Goal: Find specific fact: Find specific page/section

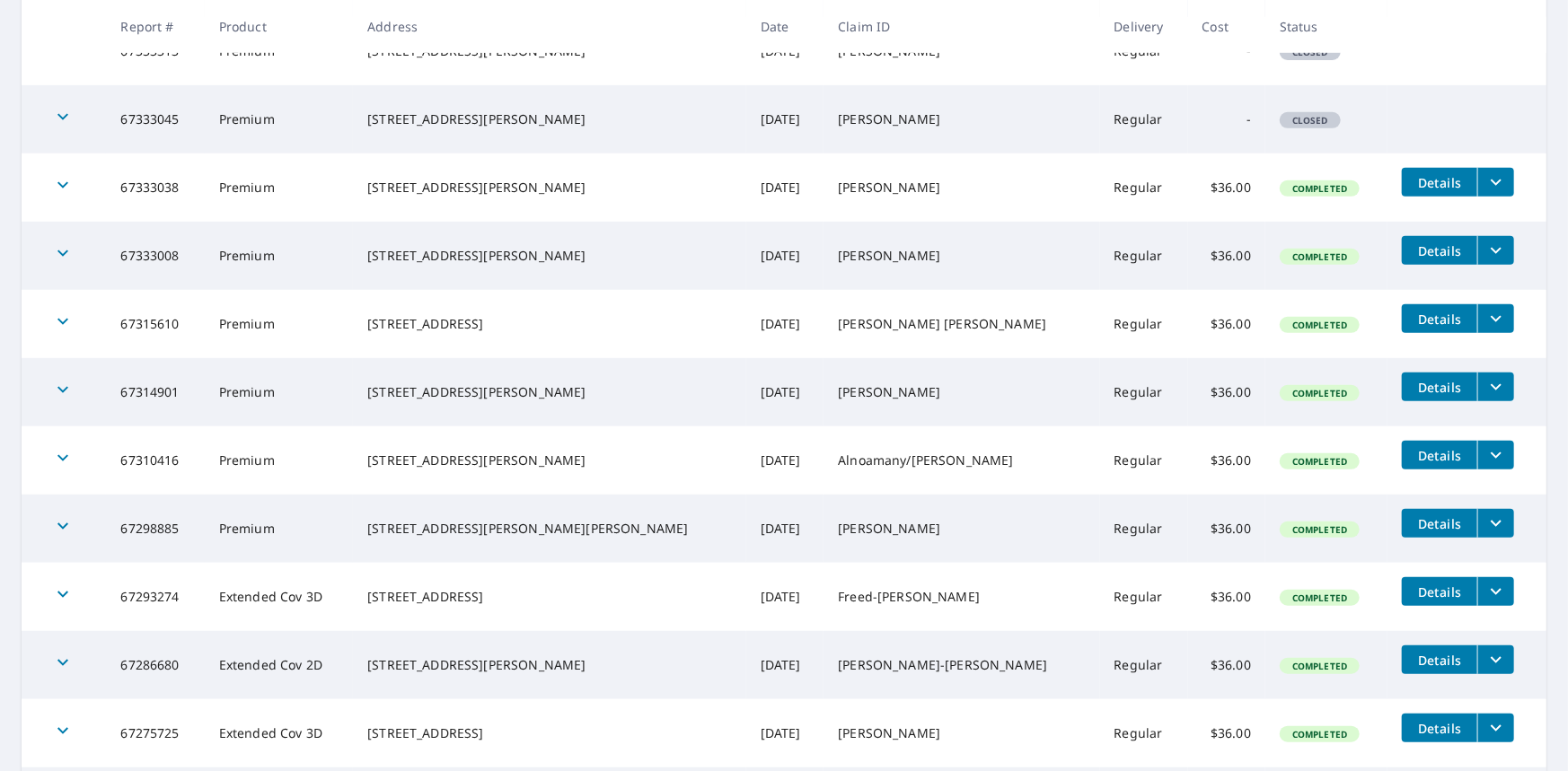
scroll to position [269, 0]
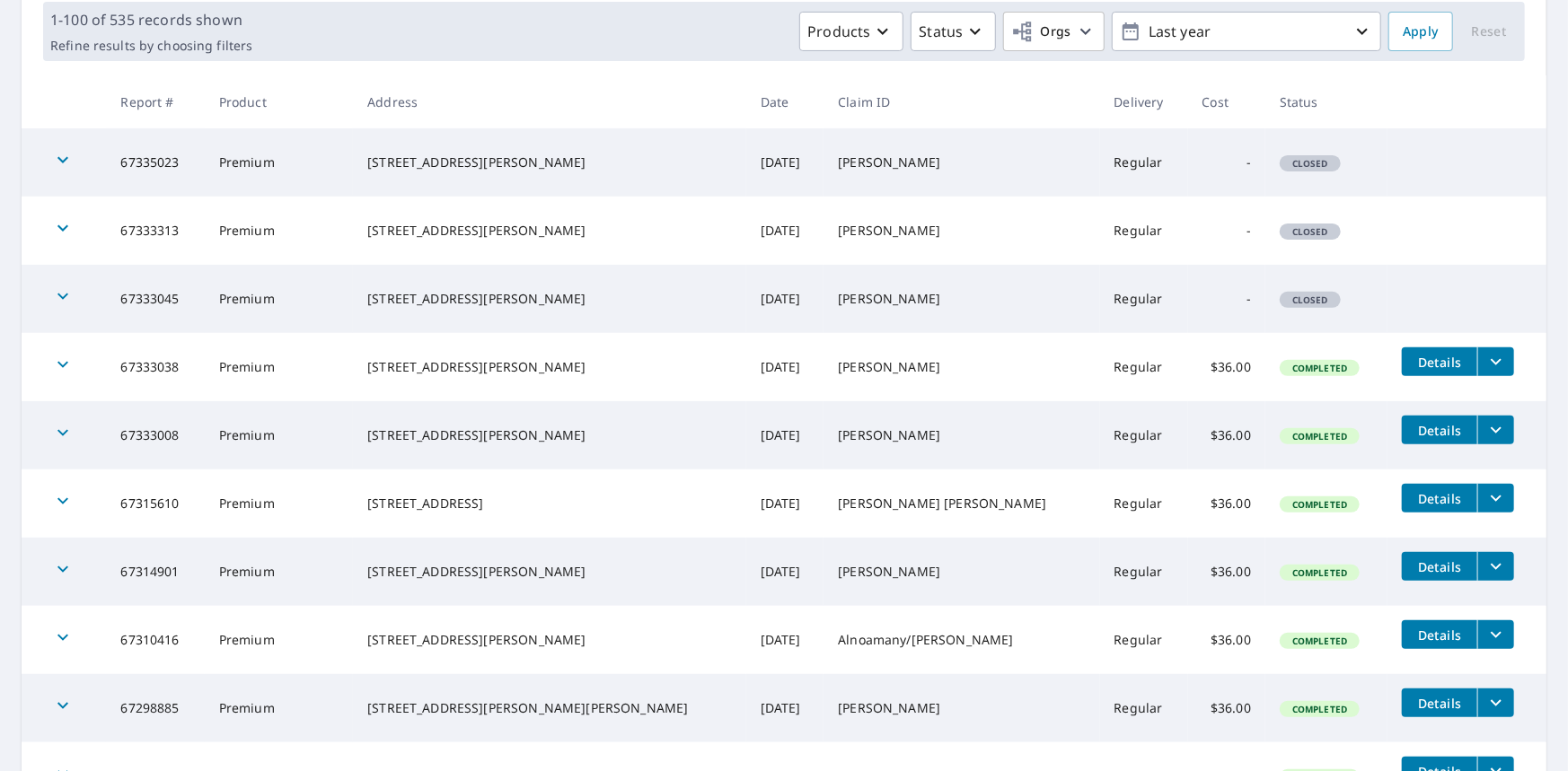
click at [701, 36] on div "Products Status Orgs Last year" at bounding box center [820, 31] width 1122 height 39
click at [726, 20] on div "Products Status Orgs Last year" at bounding box center [820, 31] width 1122 height 39
click at [685, 14] on div "Products Status Orgs Last year" at bounding box center [820, 31] width 1122 height 39
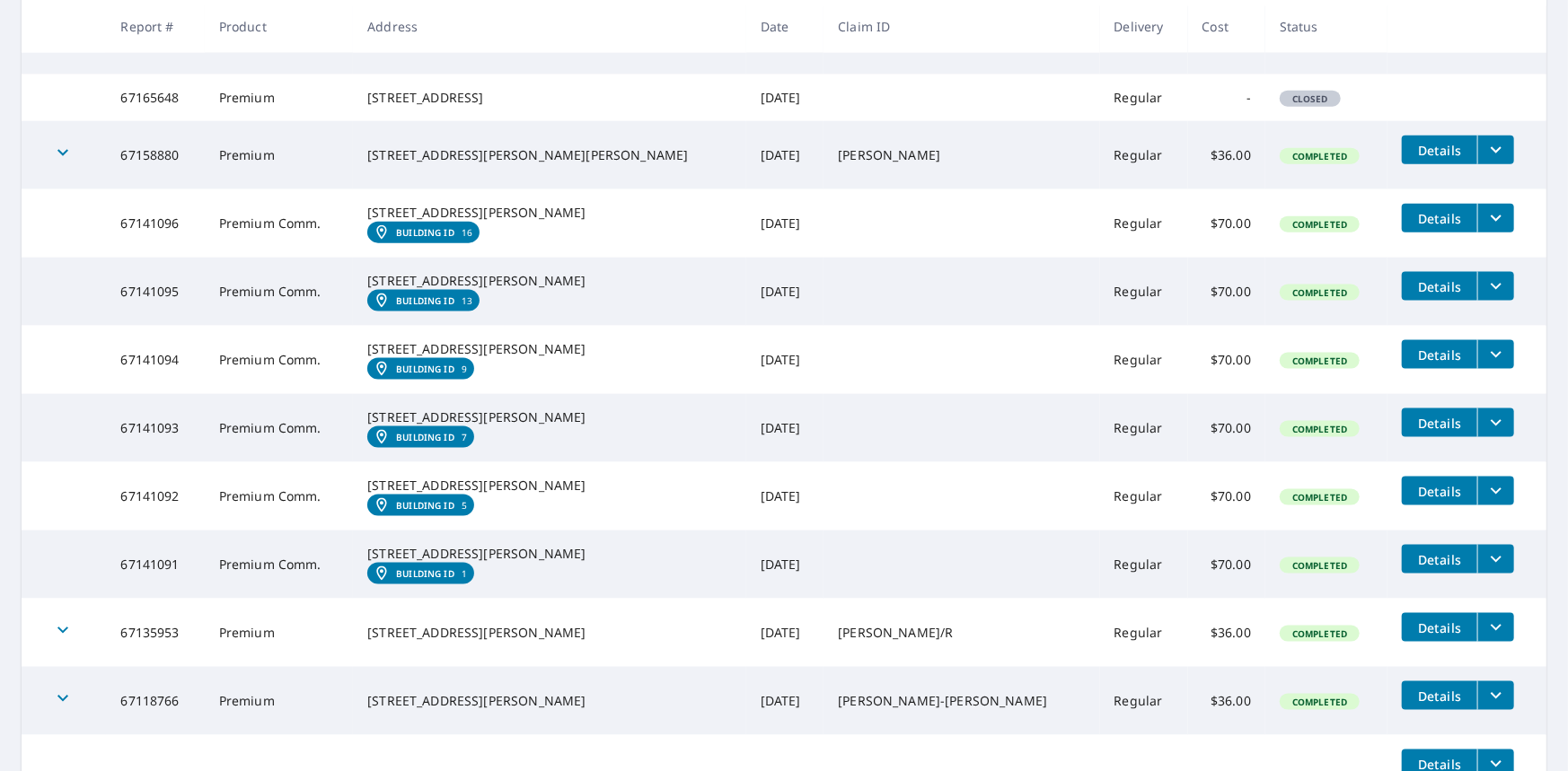
scroll to position [1257, 0]
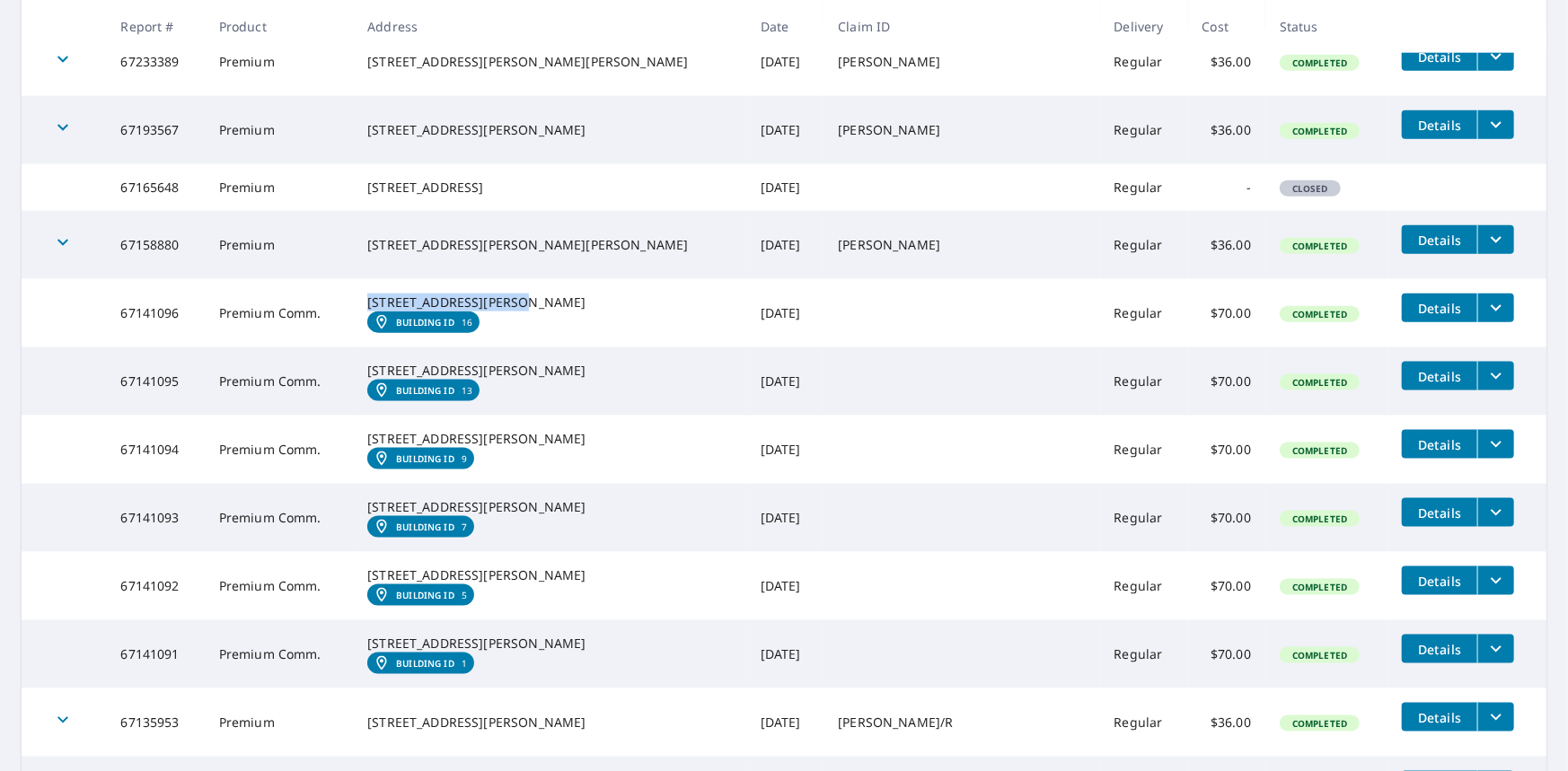
drag, startPoint x: 518, startPoint y: 317, endPoint x: 391, endPoint y: 320, distance: 127.0
click at [391, 311] on div "[STREET_ADDRESS][PERSON_NAME]" at bounding box center [549, 303] width 365 height 18
copy div "[STREET_ADDRESS][PERSON_NAME]"
click at [584, 311] on div "[STREET_ADDRESS][PERSON_NAME]" at bounding box center [549, 303] width 365 height 18
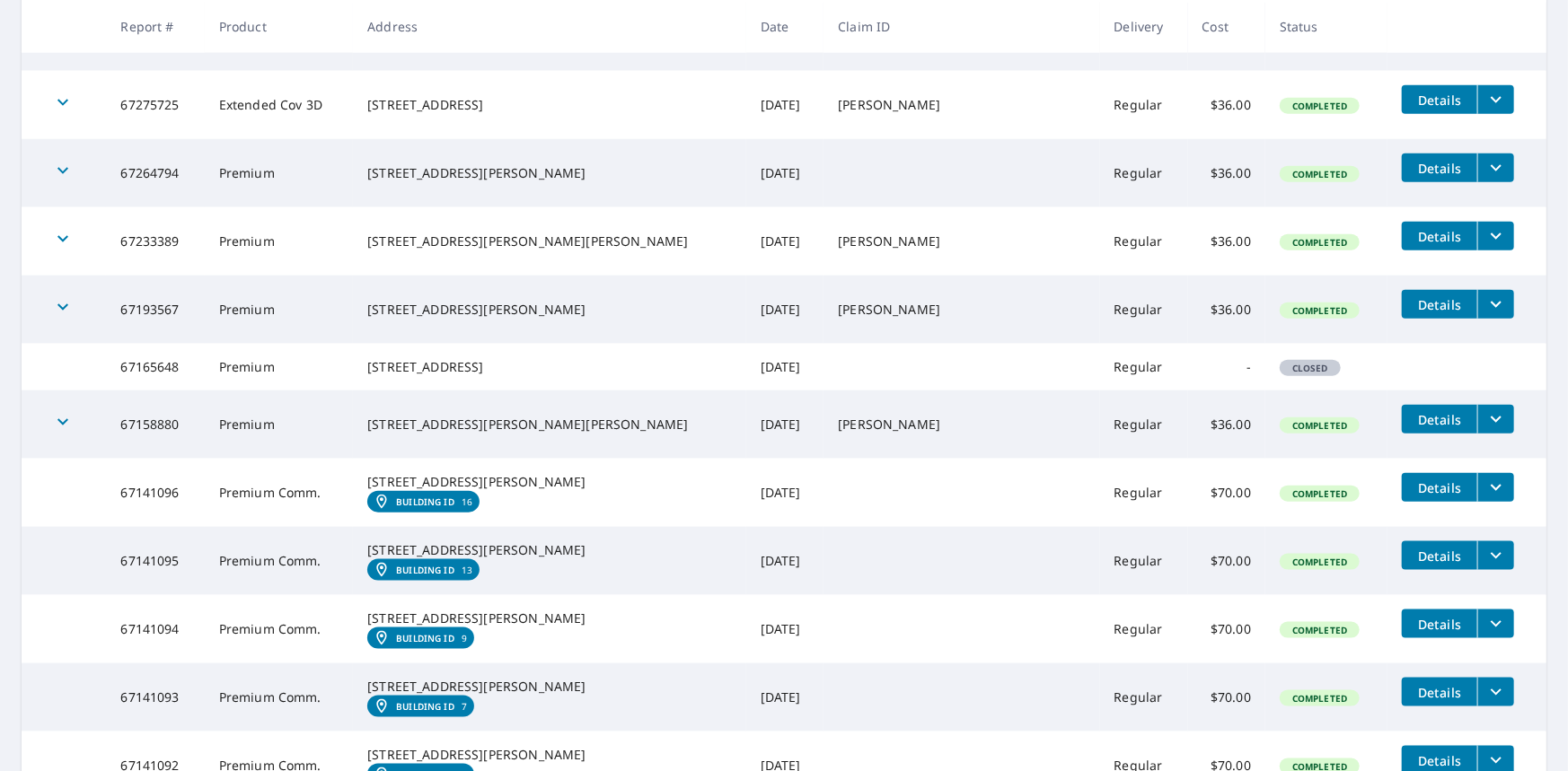
scroll to position [987, 0]
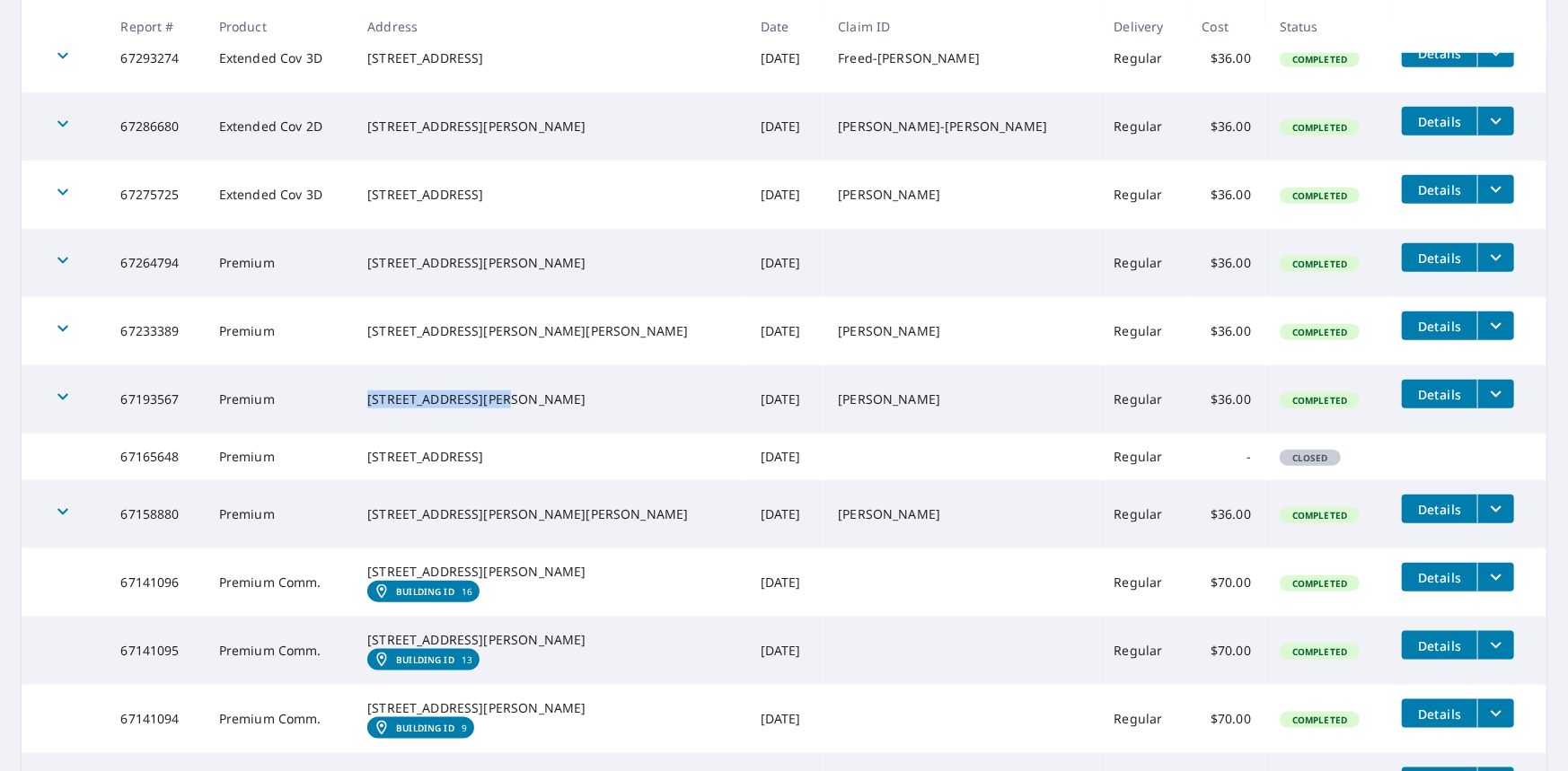
drag, startPoint x: 511, startPoint y: 389, endPoint x: 387, endPoint y: 389, distance: 124.0
click at [387, 389] on td "[STREET_ADDRESS][PERSON_NAME]" at bounding box center [549, 400] width 393 height 68
copy div "[STREET_ADDRESS]"
click at [616, 391] on div "[STREET_ADDRESS][PERSON_NAME]" at bounding box center [549, 400] width 365 height 18
click at [66, 330] on icon "button" at bounding box center [63, 328] width 22 height 22
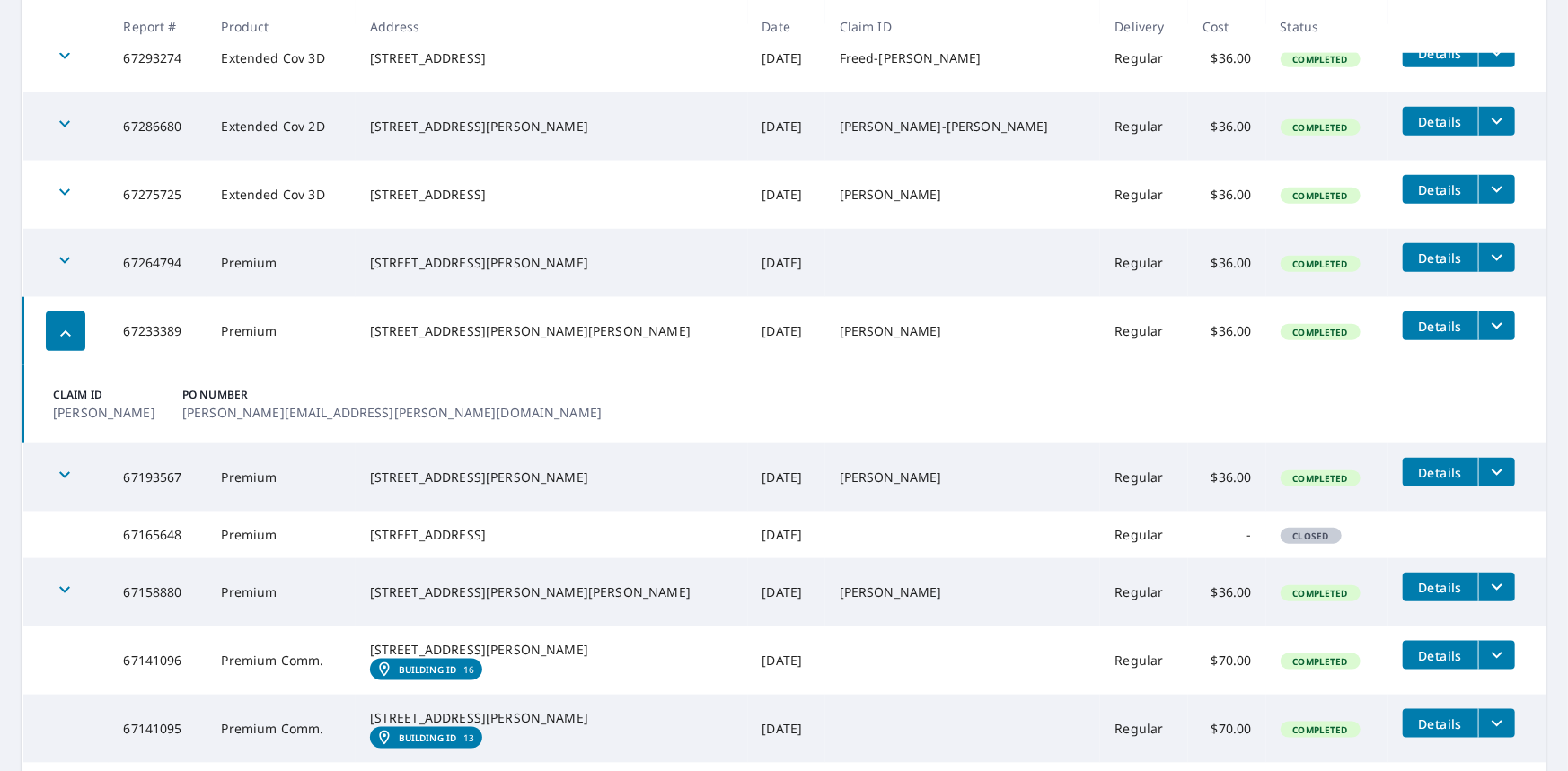
scroll to position [898, 0]
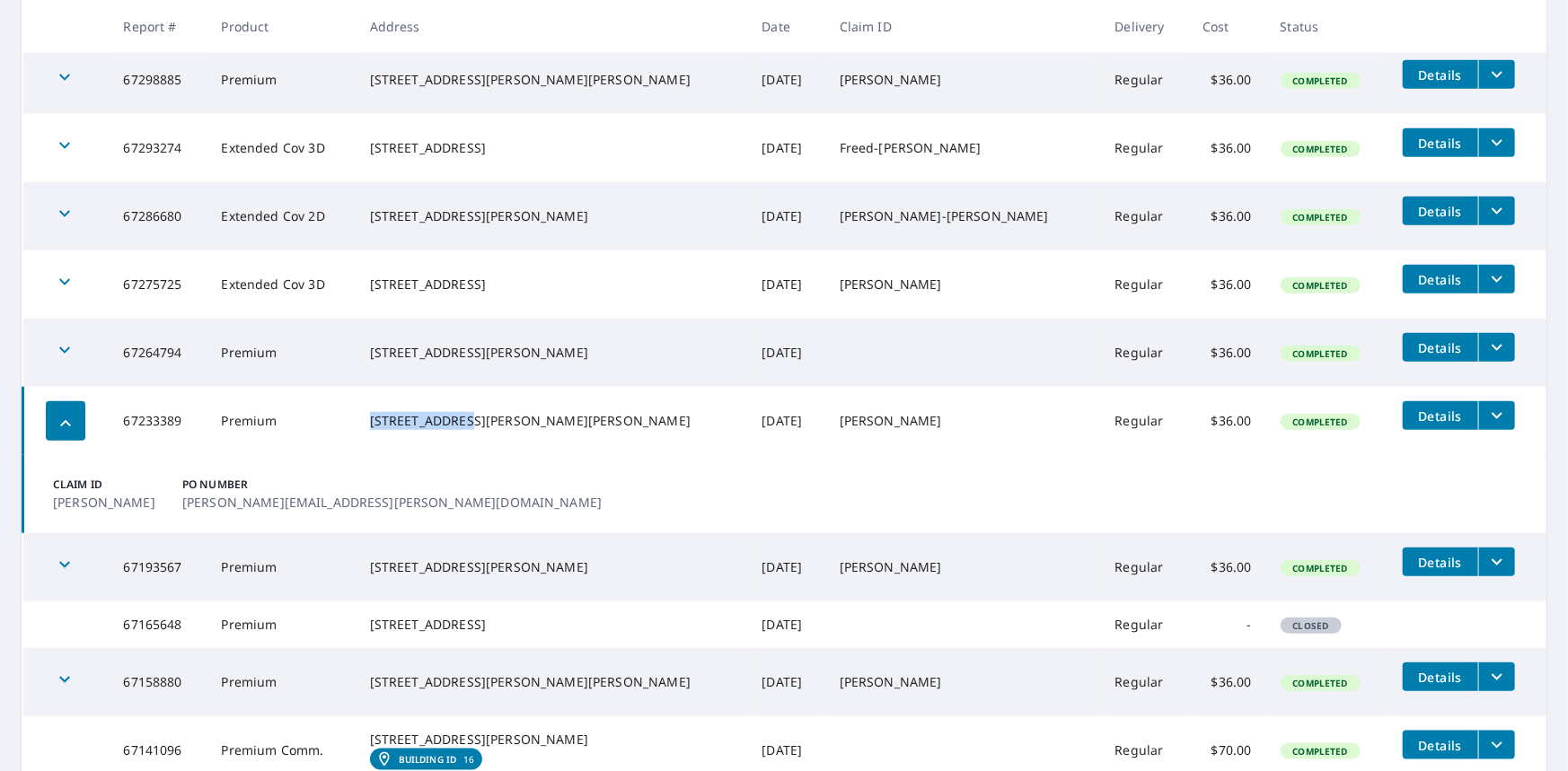
drag, startPoint x: 474, startPoint y: 410, endPoint x: 384, endPoint y: 409, distance: 90.0
click at [384, 409] on td "[STREET_ADDRESS][PERSON_NAME][PERSON_NAME]" at bounding box center [552, 421] width 392 height 68
copy div "7106 [PERSON_NAME] Dr"
click at [597, 471] on td "Claim ID [PERSON_NAME] PO Number [PERSON_NAME][EMAIL_ADDRESS][PERSON_NAME][DOMA…" at bounding box center [786, 495] width 1524 height 78
click at [55, 421] on icon "button" at bounding box center [66, 424] width 22 height 22
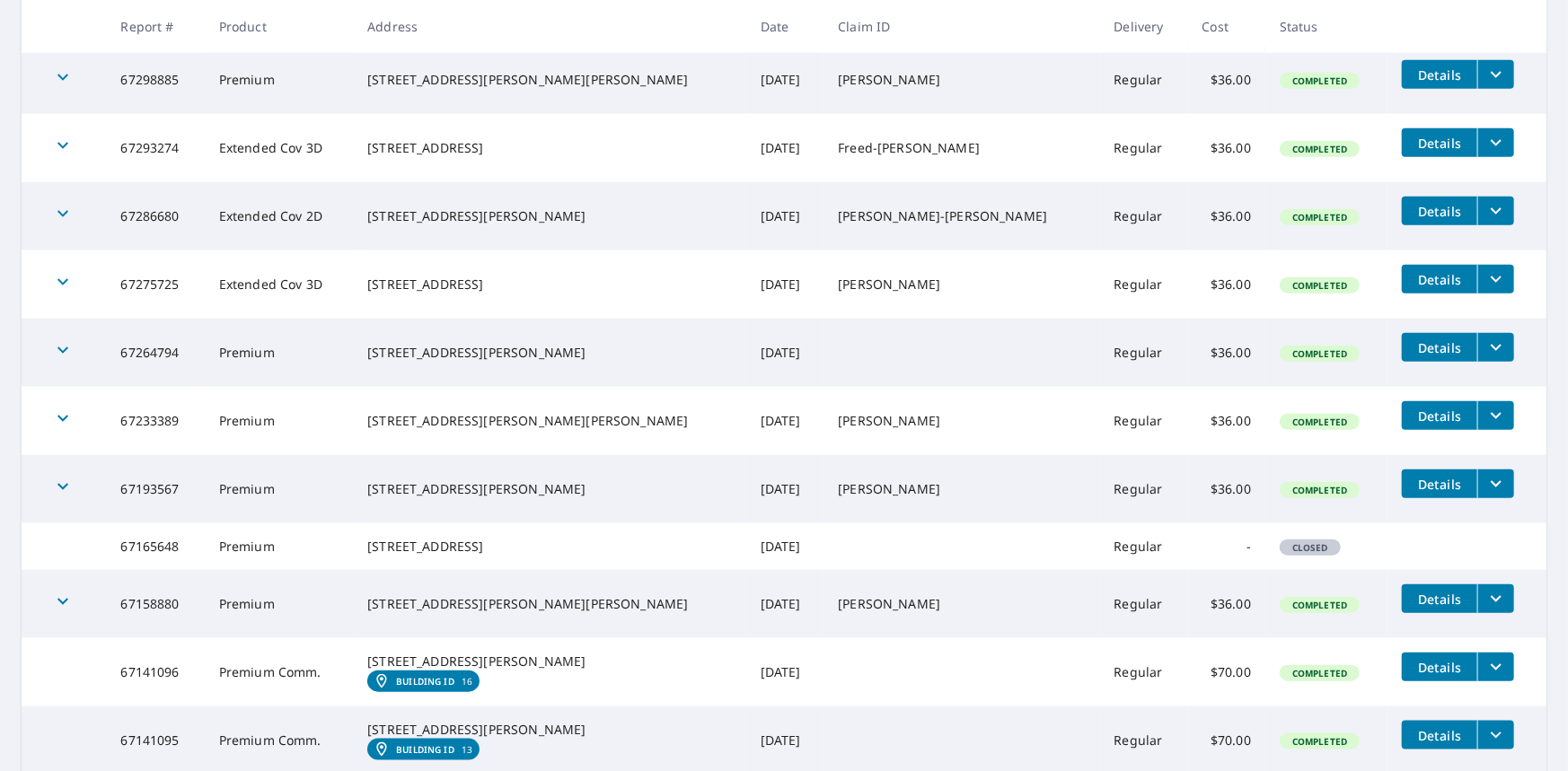
click at [61, 346] on icon "button" at bounding box center [63, 350] width 22 height 22
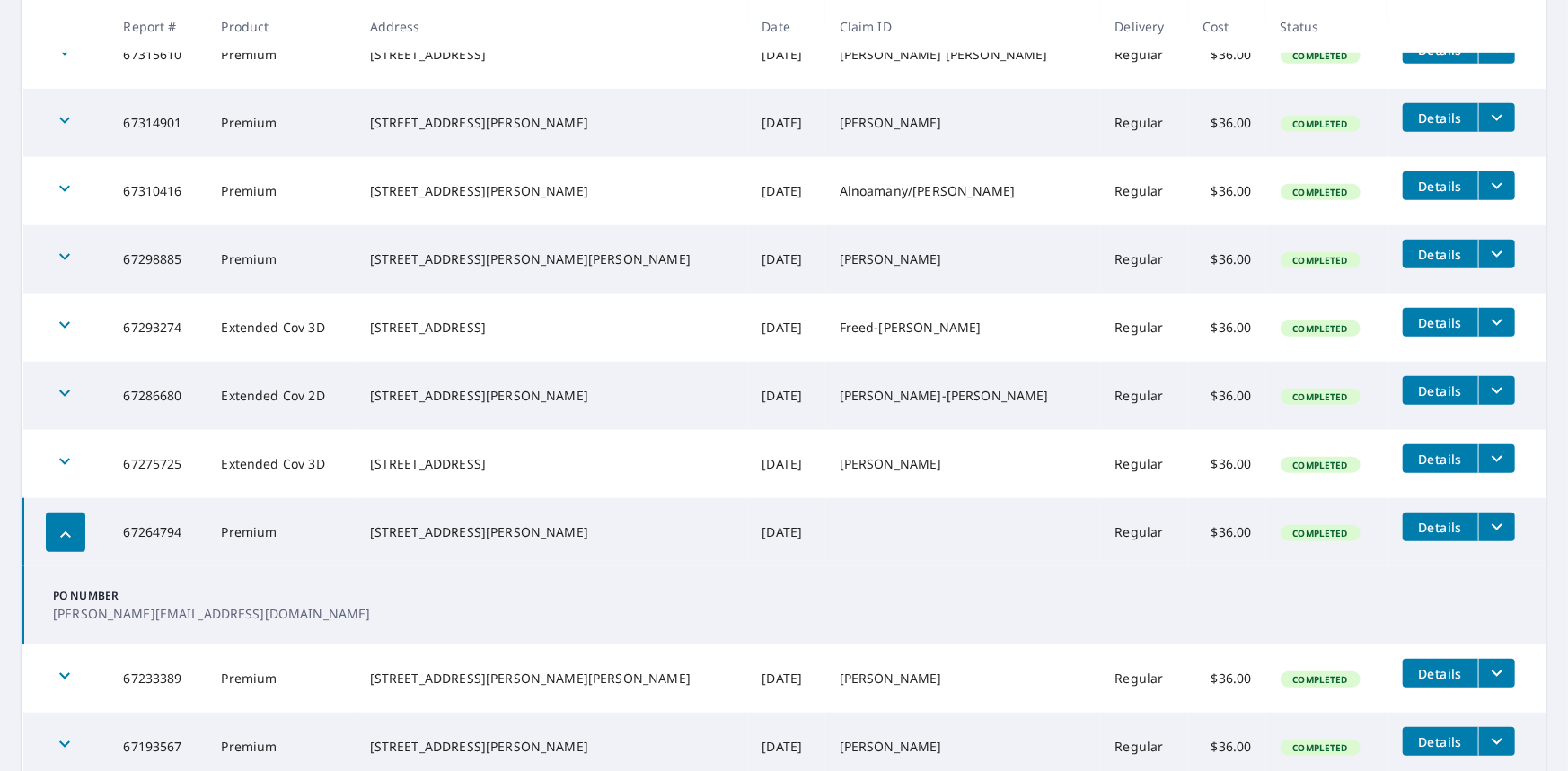
scroll to position [808, 0]
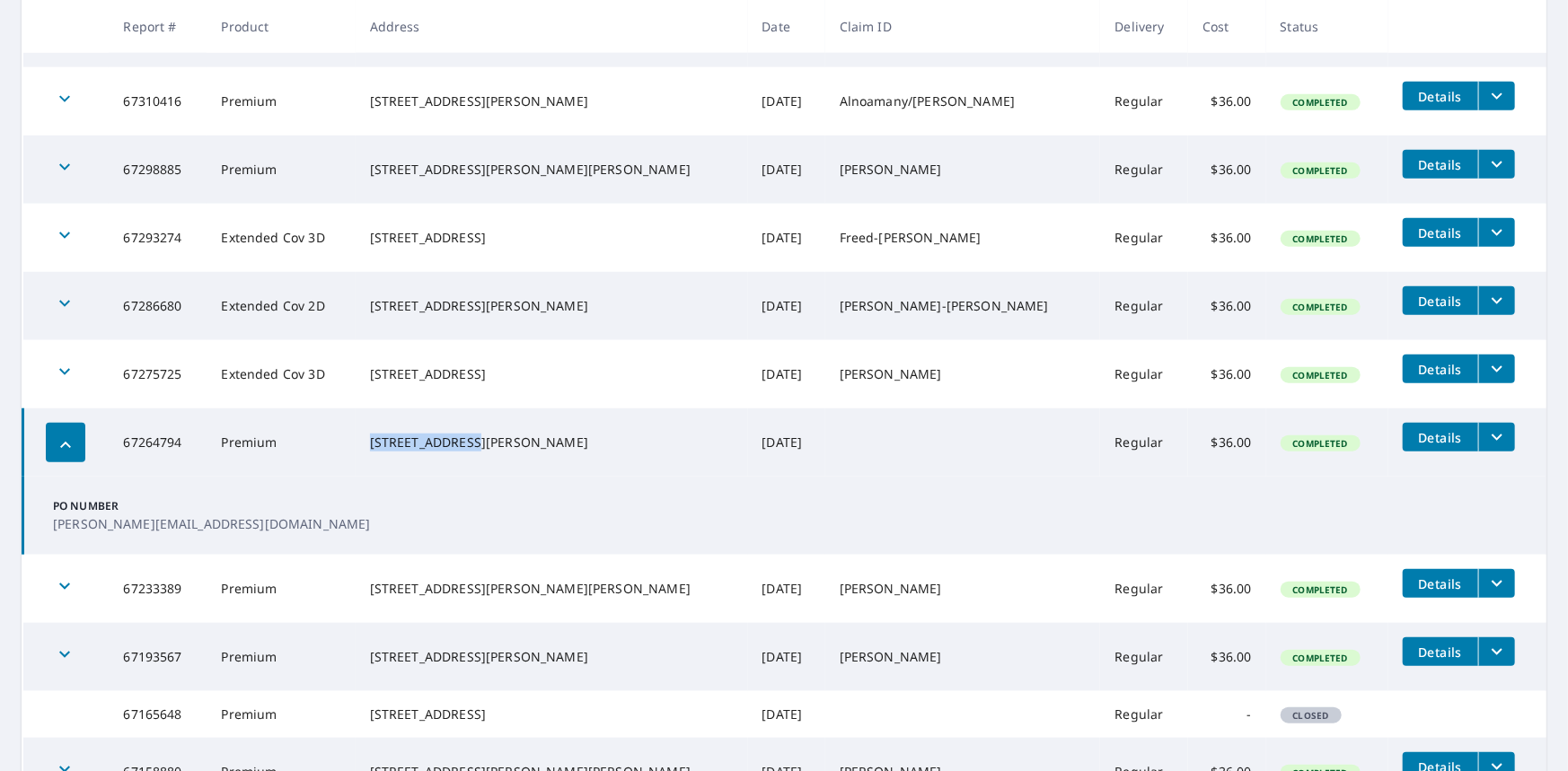
drag, startPoint x: 485, startPoint y: 433, endPoint x: 392, endPoint y: 429, distance: 93.1
click at [392, 433] on div "[STREET_ADDRESS][PERSON_NAME]" at bounding box center [551, 443] width 364 height 18
copy div "[STREET_ADDRESS][PERSON_NAME]"
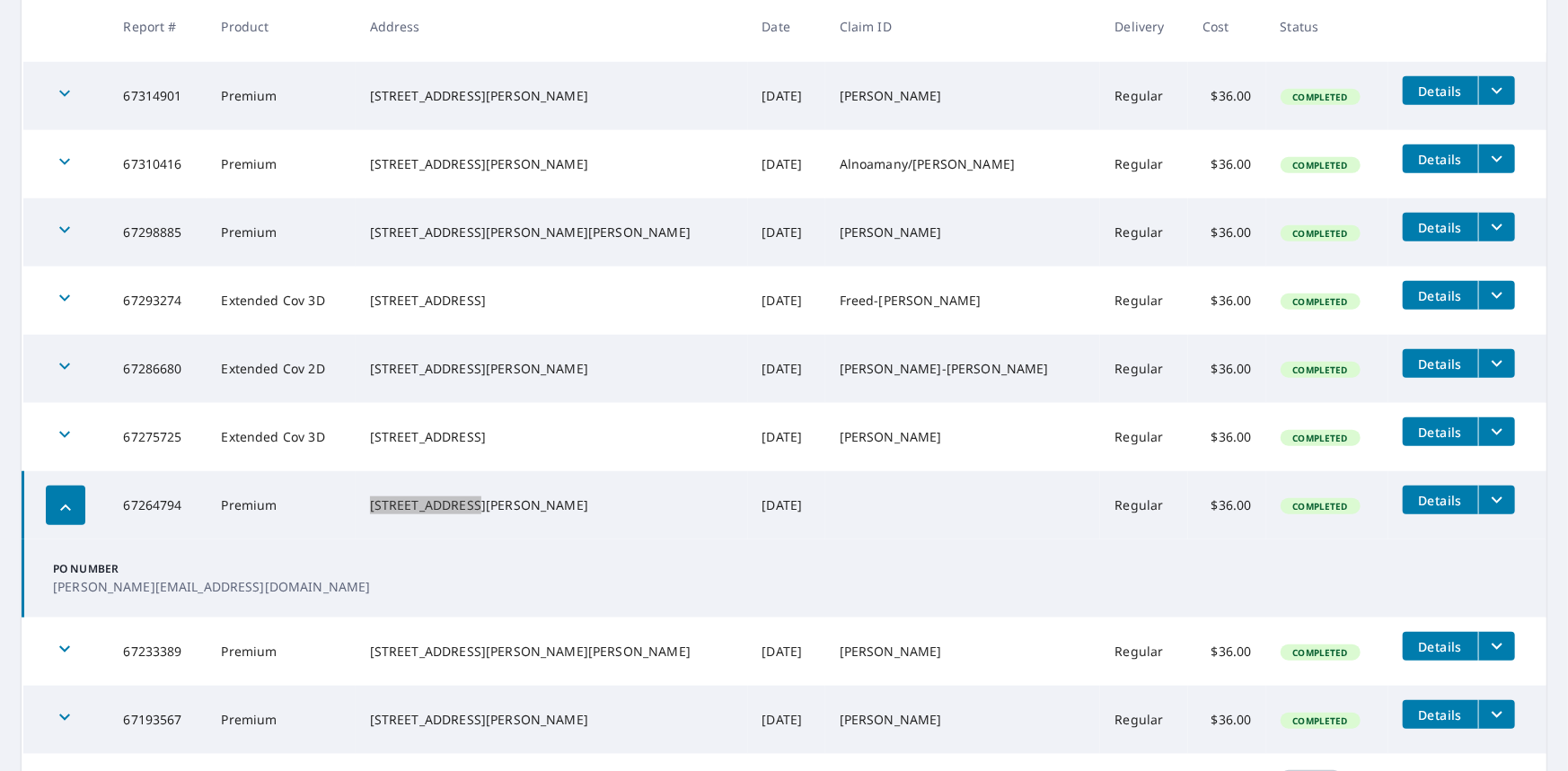
scroll to position [718, 0]
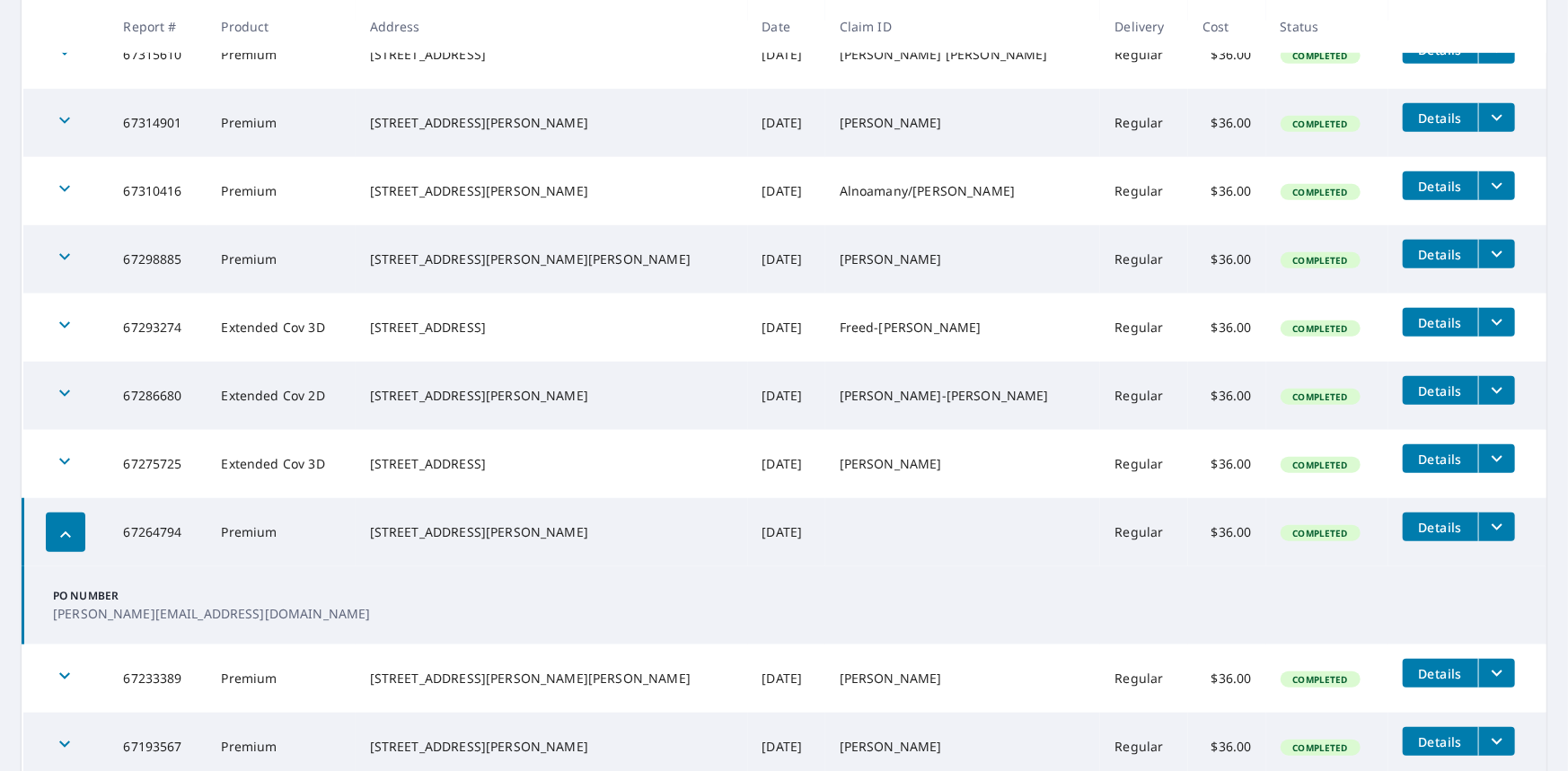
click at [481, 558] on td "[STREET_ADDRESS][PERSON_NAME]" at bounding box center [552, 532] width 392 height 68
click at [71, 523] on div "button" at bounding box center [65, 532] width 39 height 39
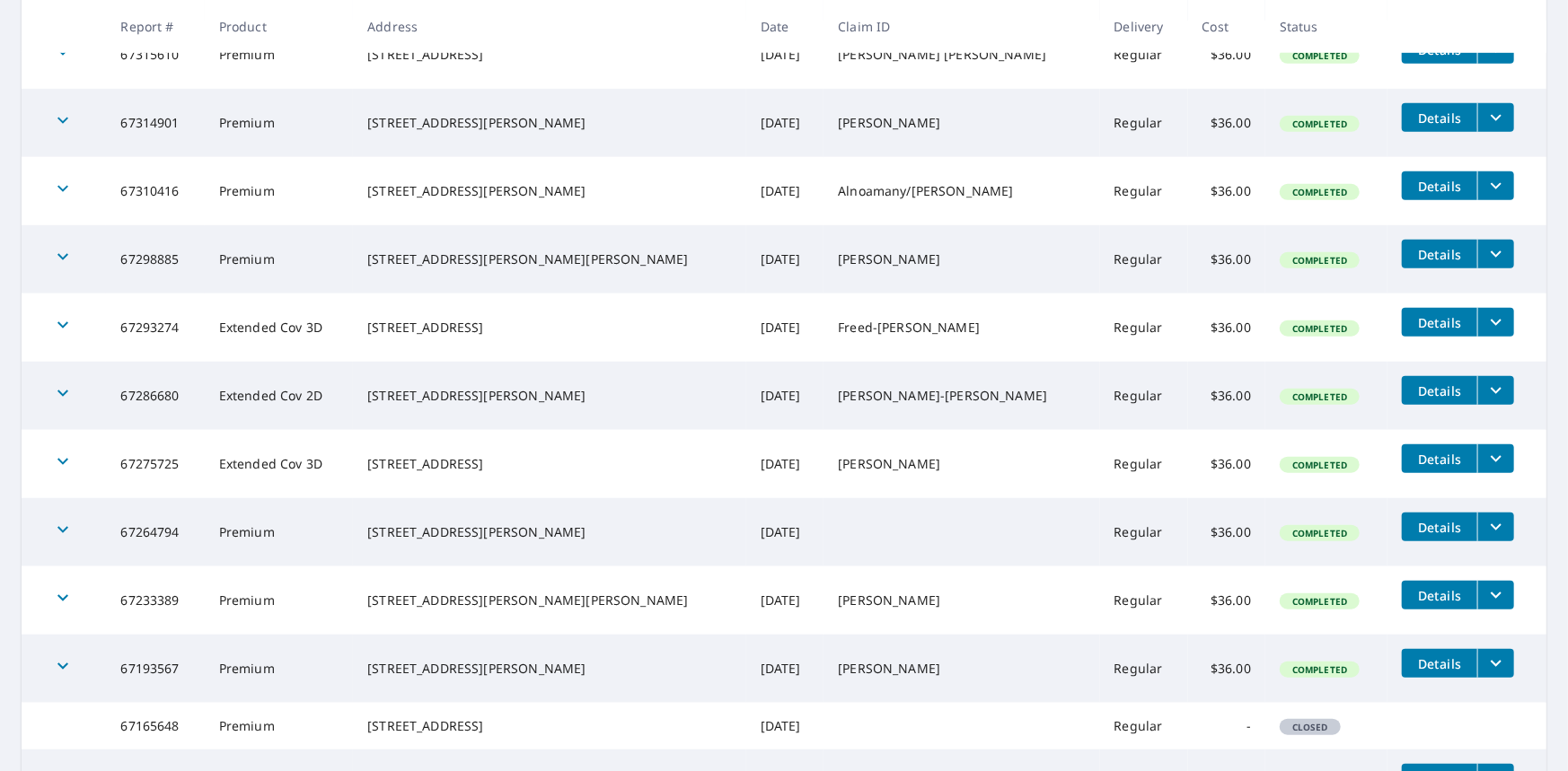
click at [60, 459] on icon "button" at bounding box center [63, 462] width 22 height 22
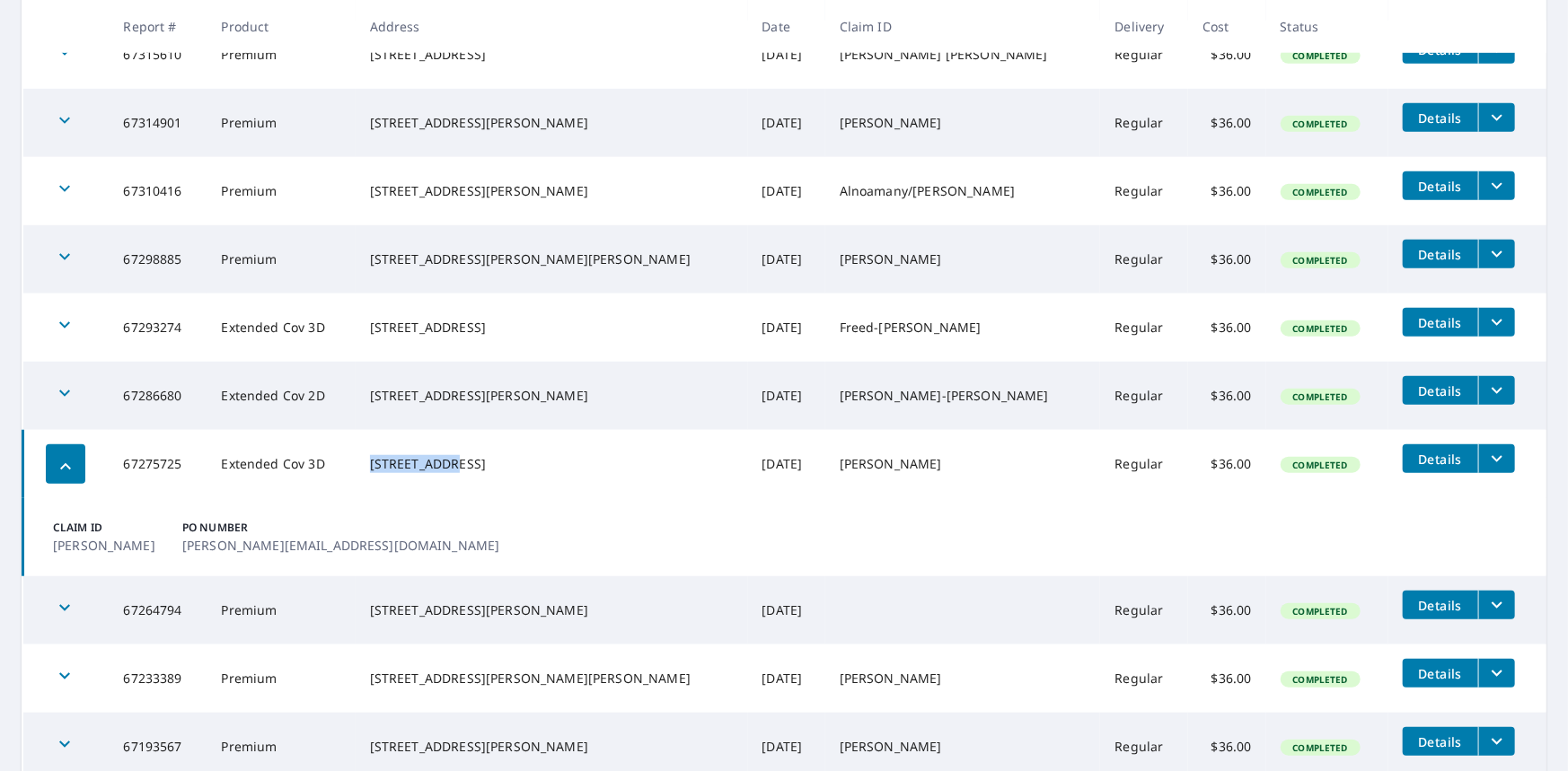
drag, startPoint x: 480, startPoint y: 451, endPoint x: 391, endPoint y: 453, distance: 89.0
click at [391, 453] on td "[STREET_ADDRESS]" at bounding box center [552, 464] width 392 height 68
copy div "210 Sagewood"
click at [559, 494] on td "[STREET_ADDRESS]" at bounding box center [552, 464] width 392 height 68
click at [52, 453] on div "button" at bounding box center [65, 464] width 39 height 39
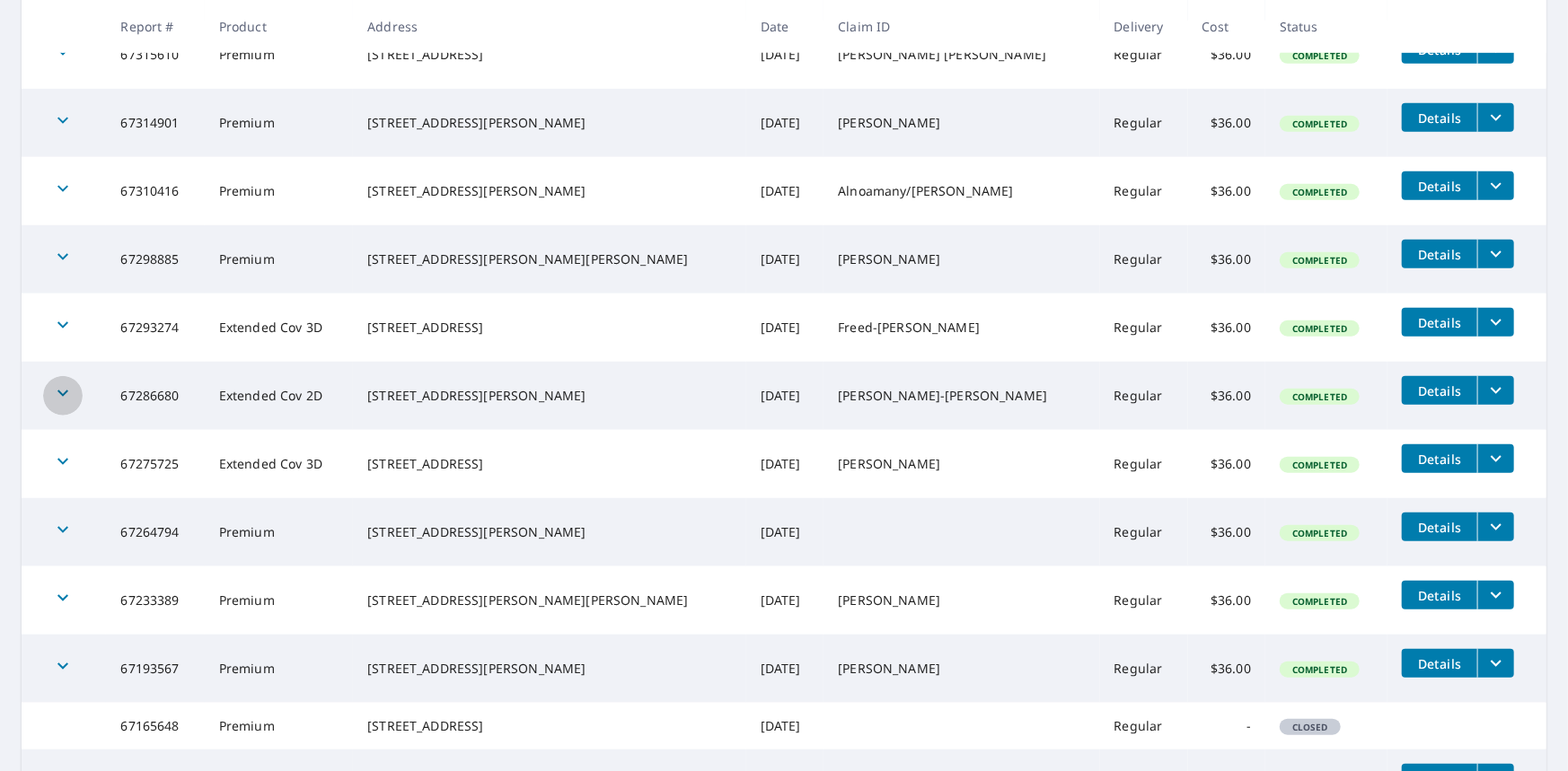
click at [66, 396] on icon "button" at bounding box center [63, 393] width 22 height 22
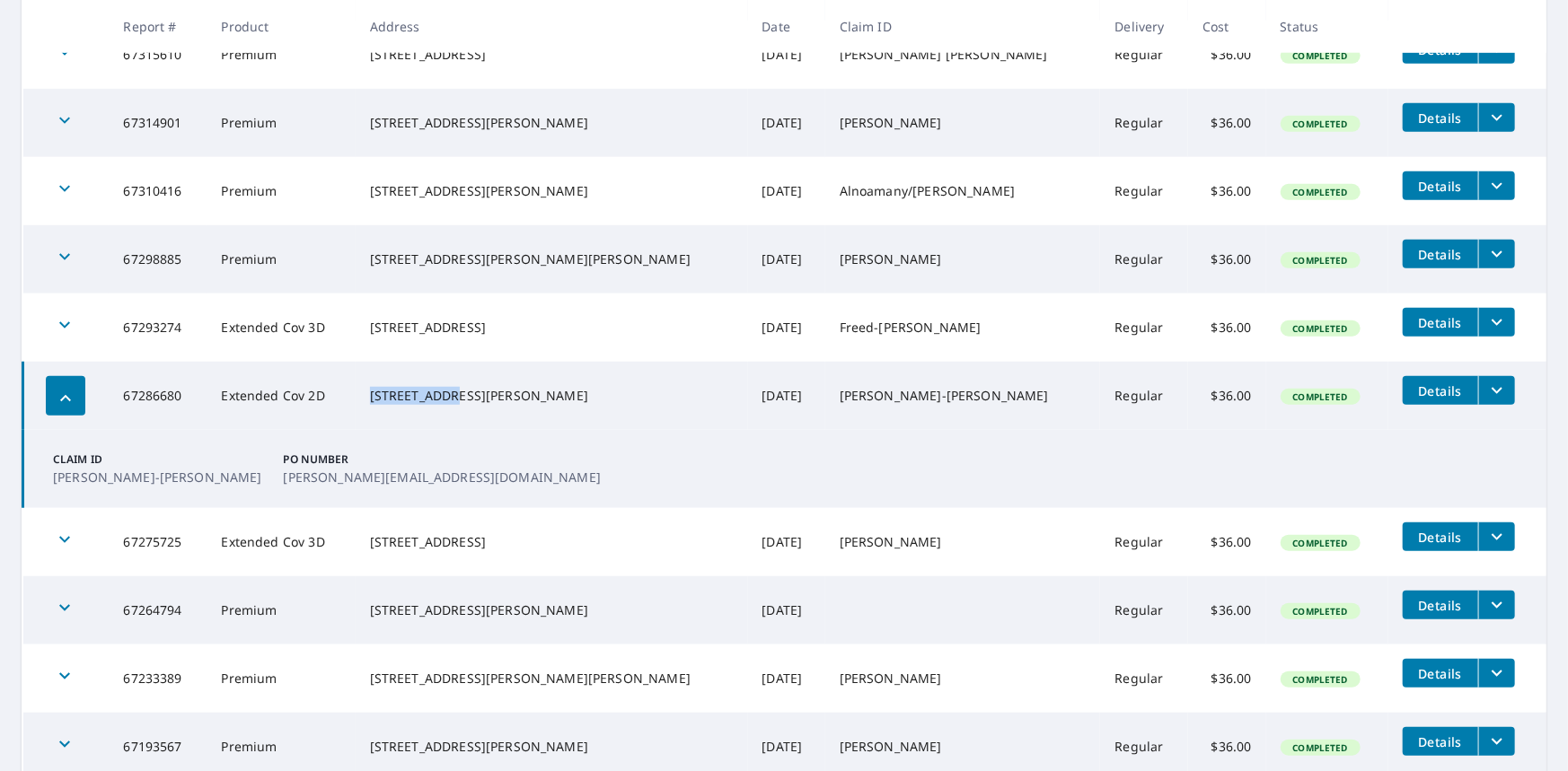
drag, startPoint x: 476, startPoint y: 386, endPoint x: 390, endPoint y: 387, distance: 86.0
click at [390, 387] on td "[STREET_ADDRESS][PERSON_NAME]" at bounding box center [552, 396] width 392 height 68
copy div "4187 US-59 N"
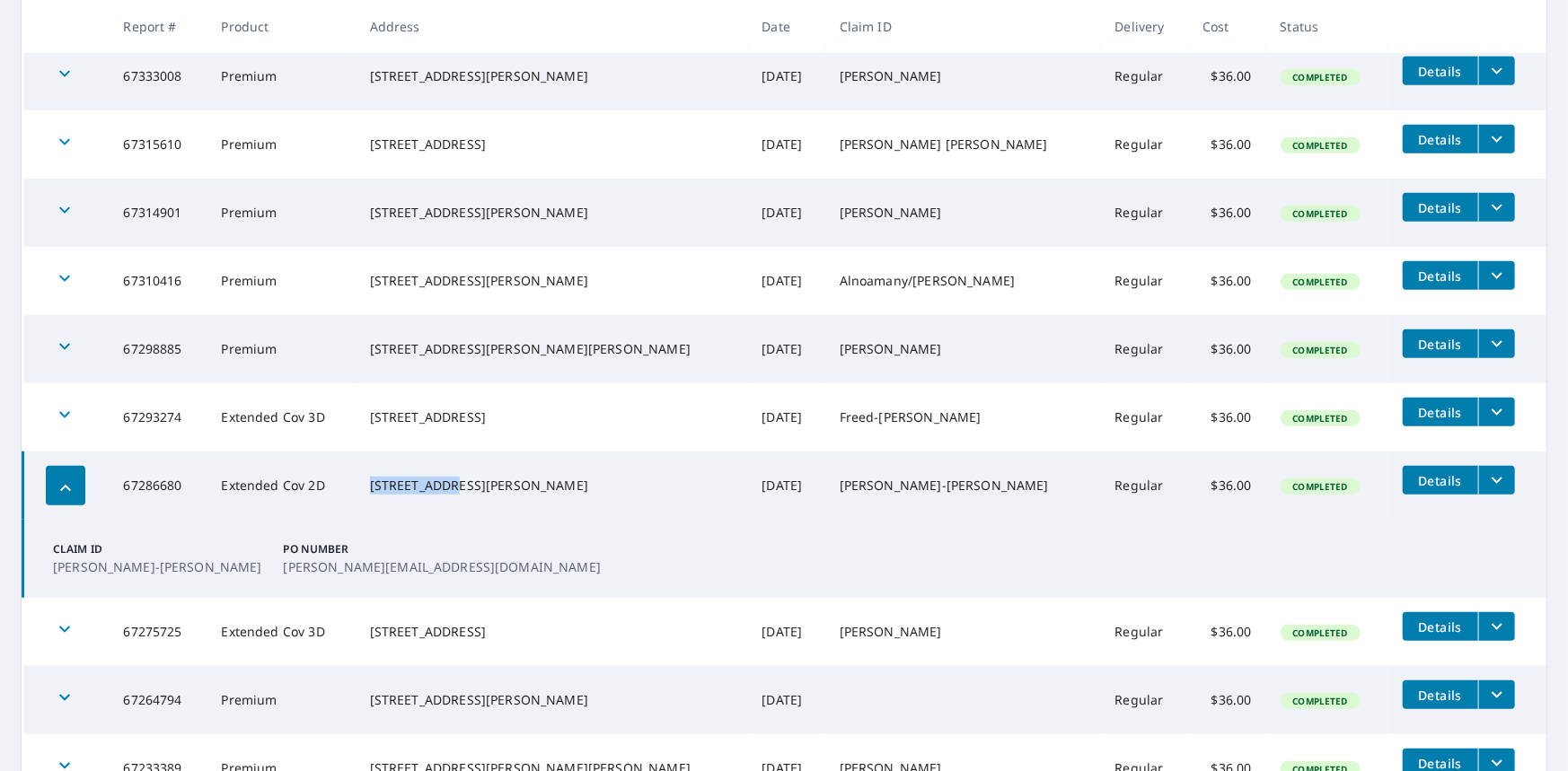
click at [548, 477] on div "[STREET_ADDRESS][PERSON_NAME]" at bounding box center [551, 486] width 364 height 18
click at [65, 487] on icon "button" at bounding box center [66, 489] width 22 height 22
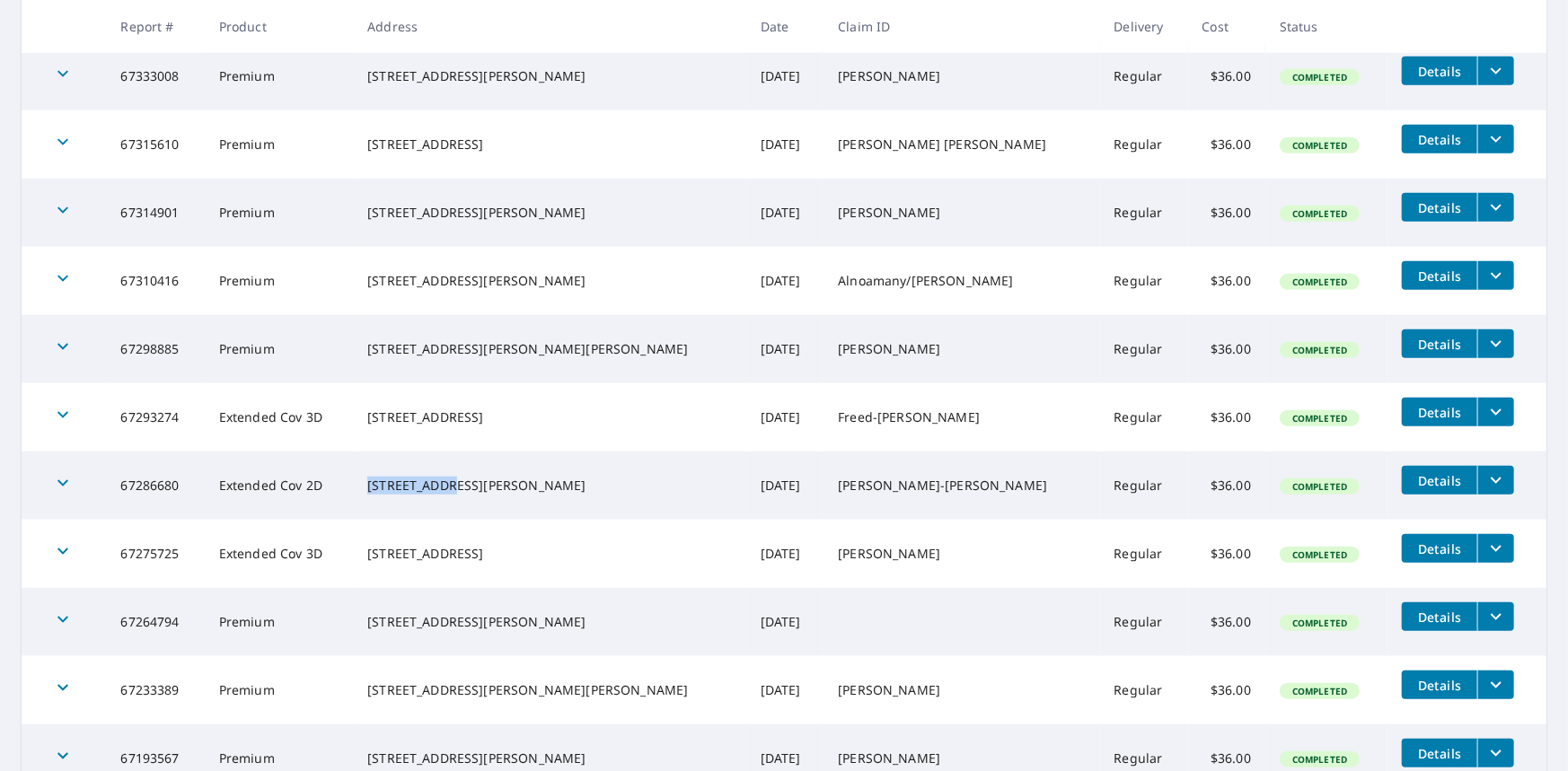
click at [579, 481] on div "[STREET_ADDRESS][PERSON_NAME]" at bounding box center [549, 486] width 365 height 18
click at [59, 412] on icon "button" at bounding box center [63, 415] width 22 height 22
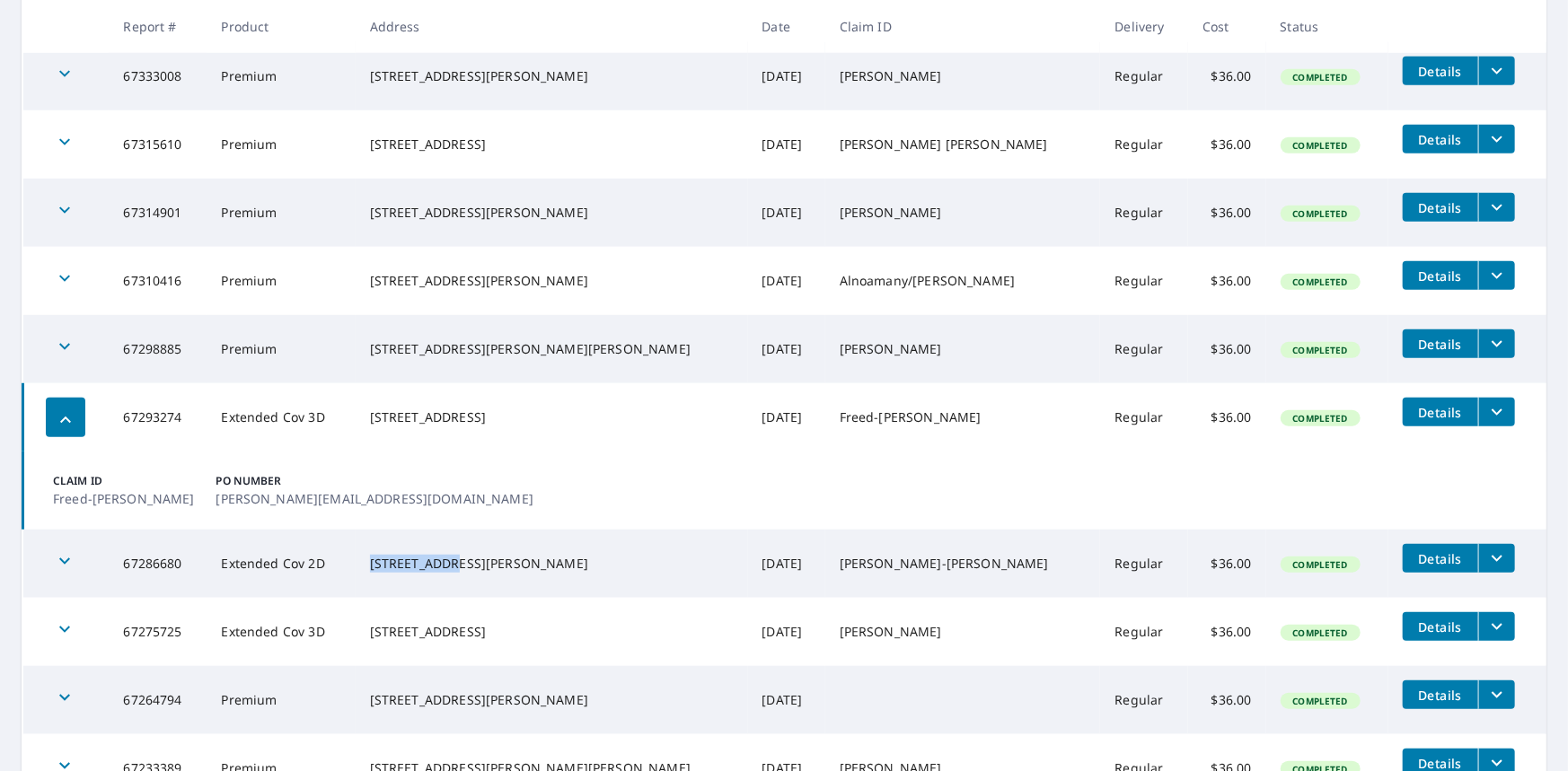
click at [524, 424] on div "[STREET_ADDRESS]" at bounding box center [551, 418] width 364 height 18
drag, startPoint x: 390, startPoint y: 406, endPoint x: 510, endPoint y: 411, distance: 120.1
click at [510, 411] on td "[STREET_ADDRESS]" at bounding box center [552, 417] width 392 height 68
copy div "[STREET_ADDRESS]"
click at [558, 470] on td "Claim ID Freed-[PERSON_NAME] PO Number [PERSON_NAME][EMAIL_ADDRESS][DOMAIN_NAME]" at bounding box center [786, 491] width 1524 height 78
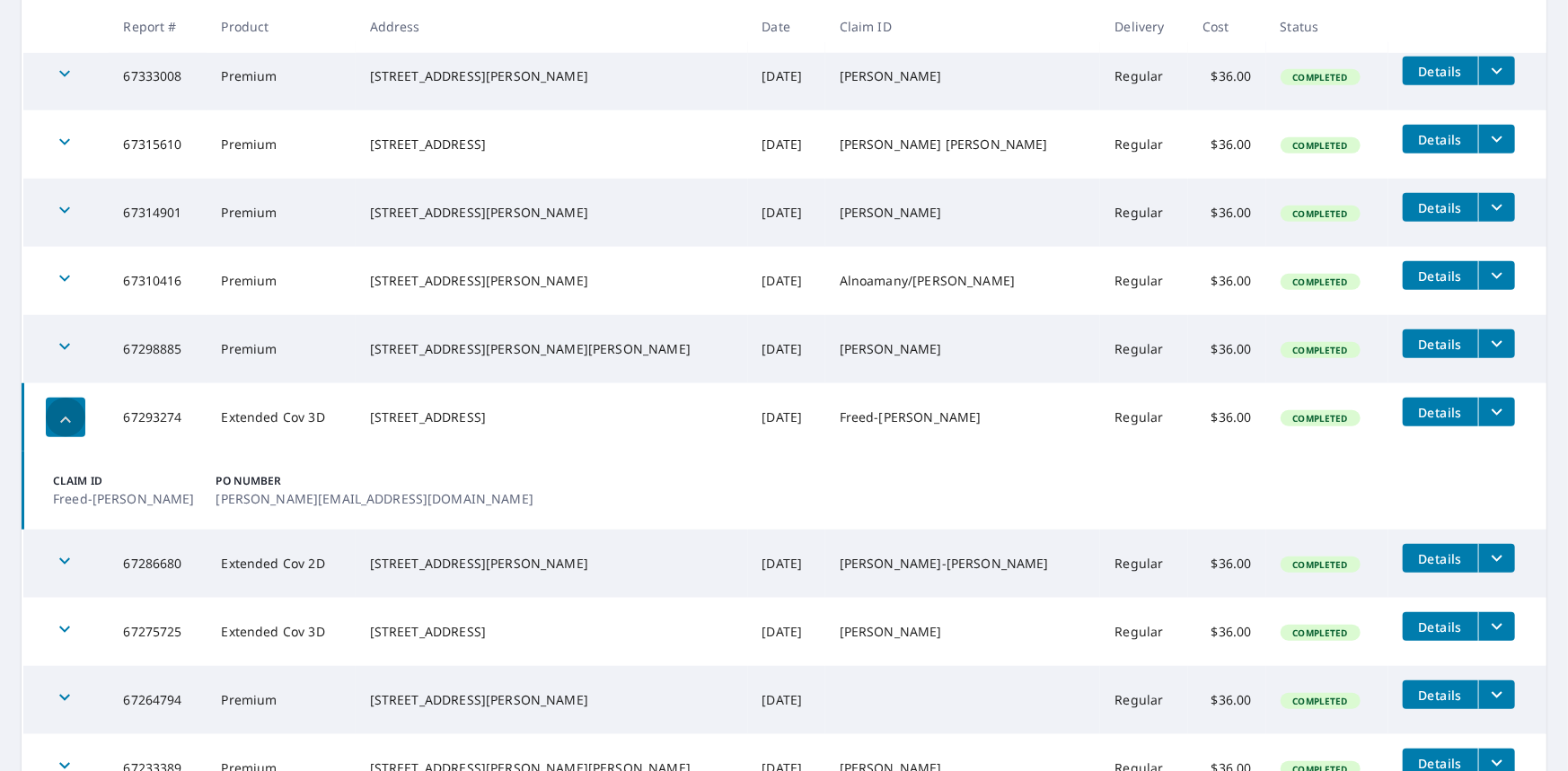
drag, startPoint x: 80, startPoint y: 419, endPoint x: 82, endPoint y: 409, distance: 10.2
click at [80, 418] on div "button" at bounding box center [65, 417] width 39 height 39
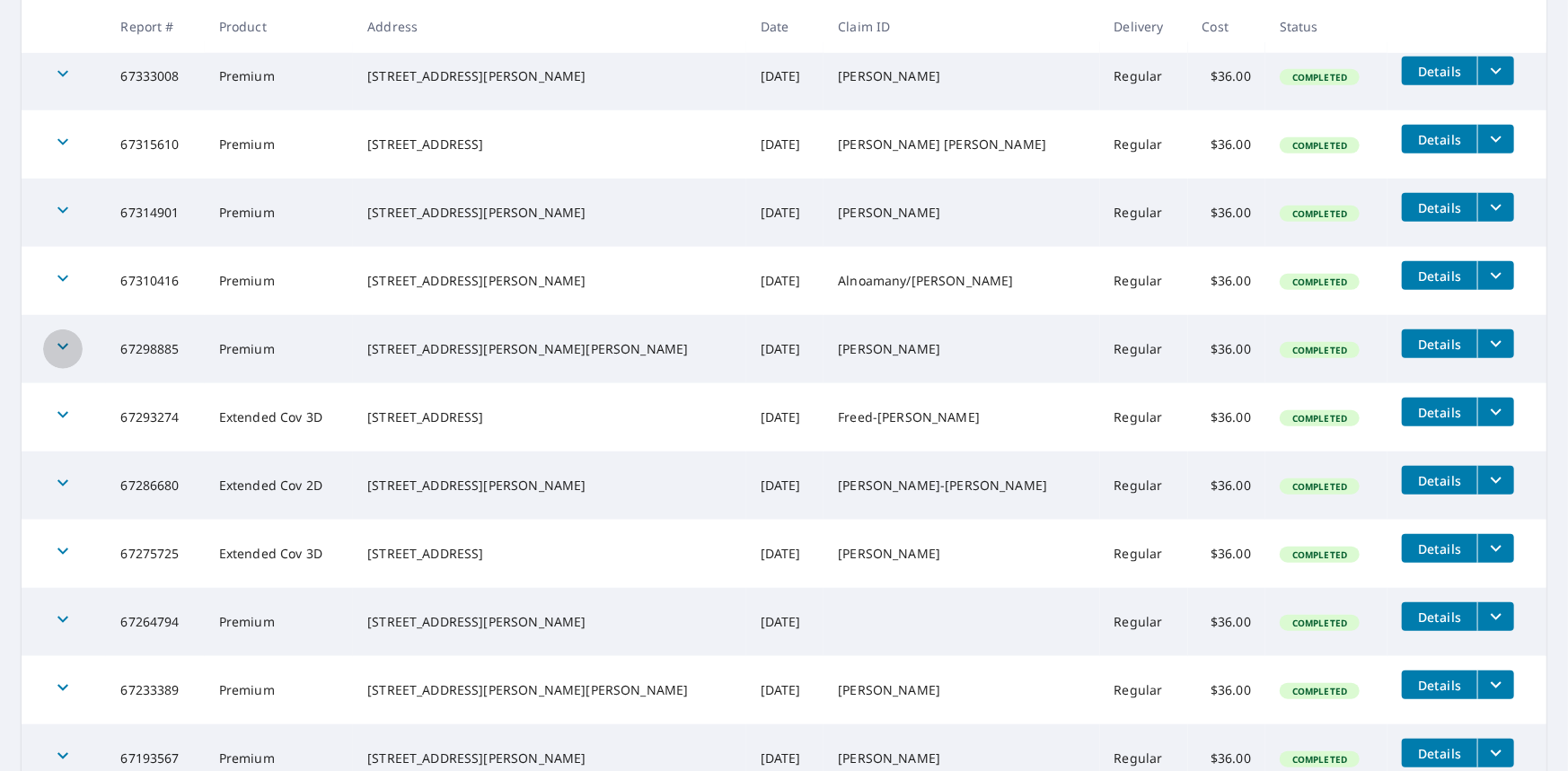
click at [65, 346] on icon "button" at bounding box center [63, 347] width 11 height 6
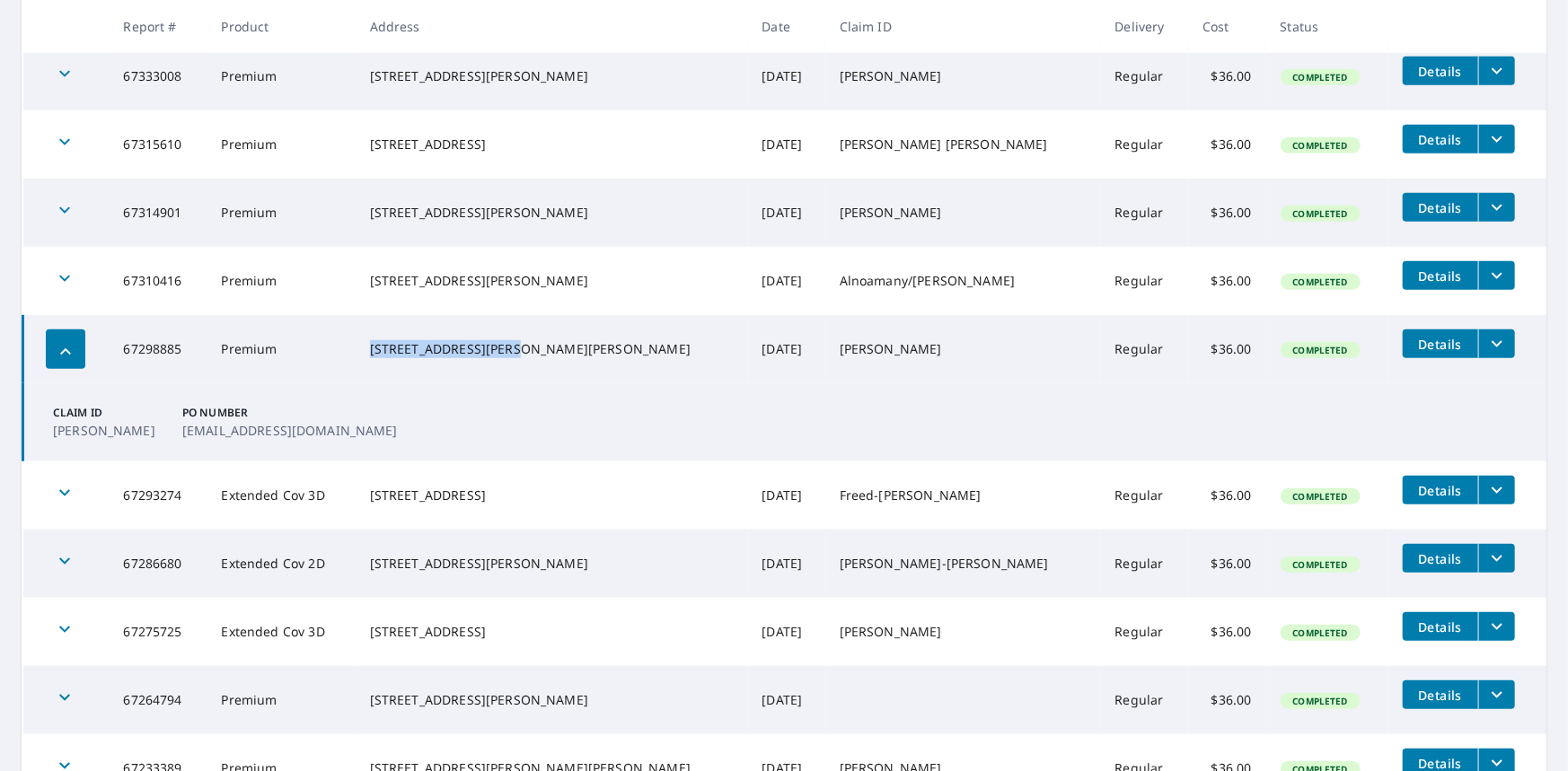
drag, startPoint x: 521, startPoint y: 338, endPoint x: 390, endPoint y: 346, distance: 131.2
click at [390, 346] on td "[STREET_ADDRESS][PERSON_NAME][PERSON_NAME]" at bounding box center [552, 349] width 392 height 68
copy div "[STREET_ADDRESS][PERSON_NAME]"
click at [375, 401] on td "Claim ID [PERSON_NAME] PO Number [EMAIL_ADDRESS][DOMAIN_NAME]" at bounding box center [786, 422] width 1524 height 78
drag, startPoint x: 51, startPoint y: 352, endPoint x: 56, endPoint y: 273, distance: 79.2
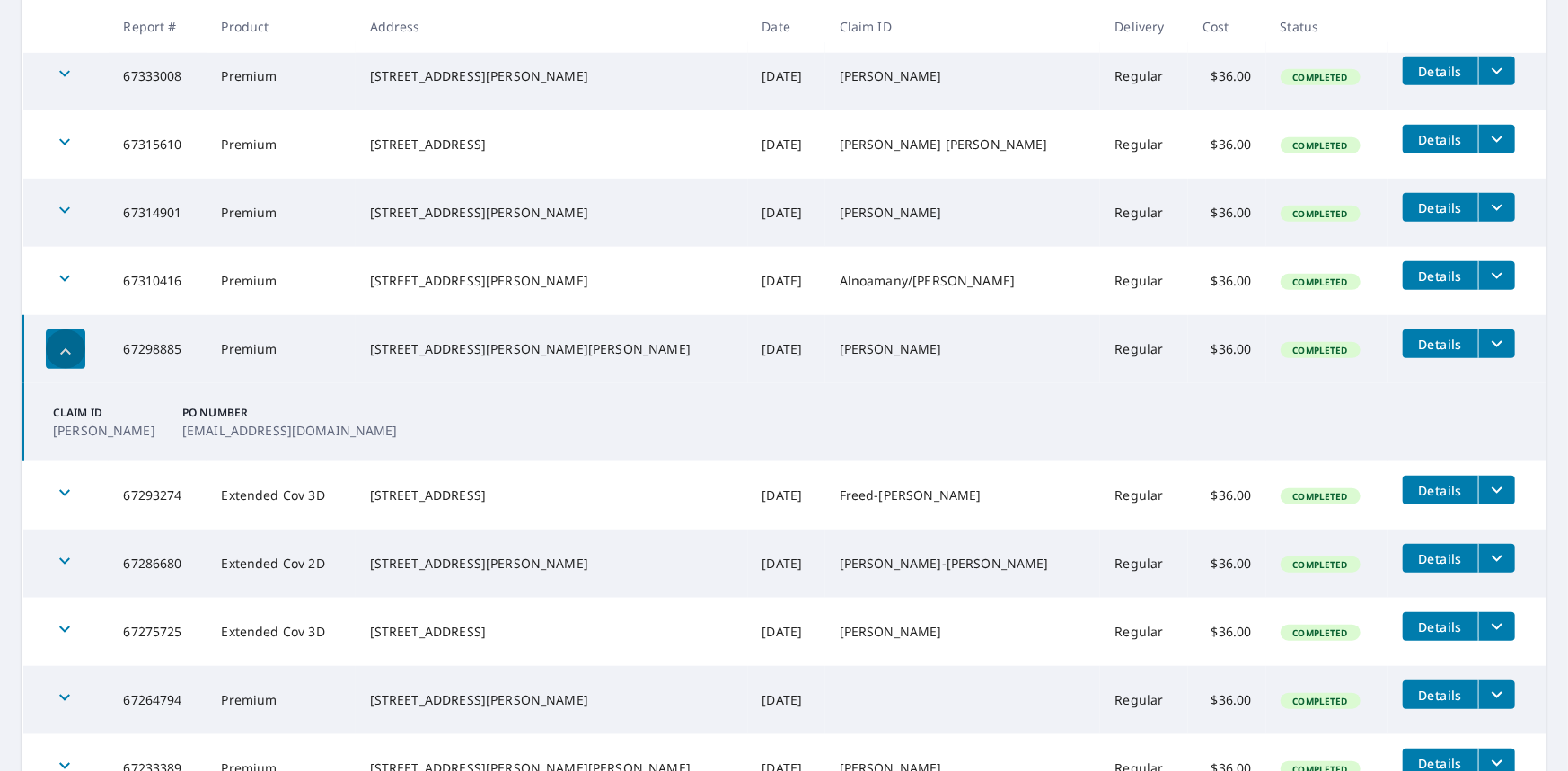
click at [50, 350] on div "button" at bounding box center [65, 349] width 39 height 39
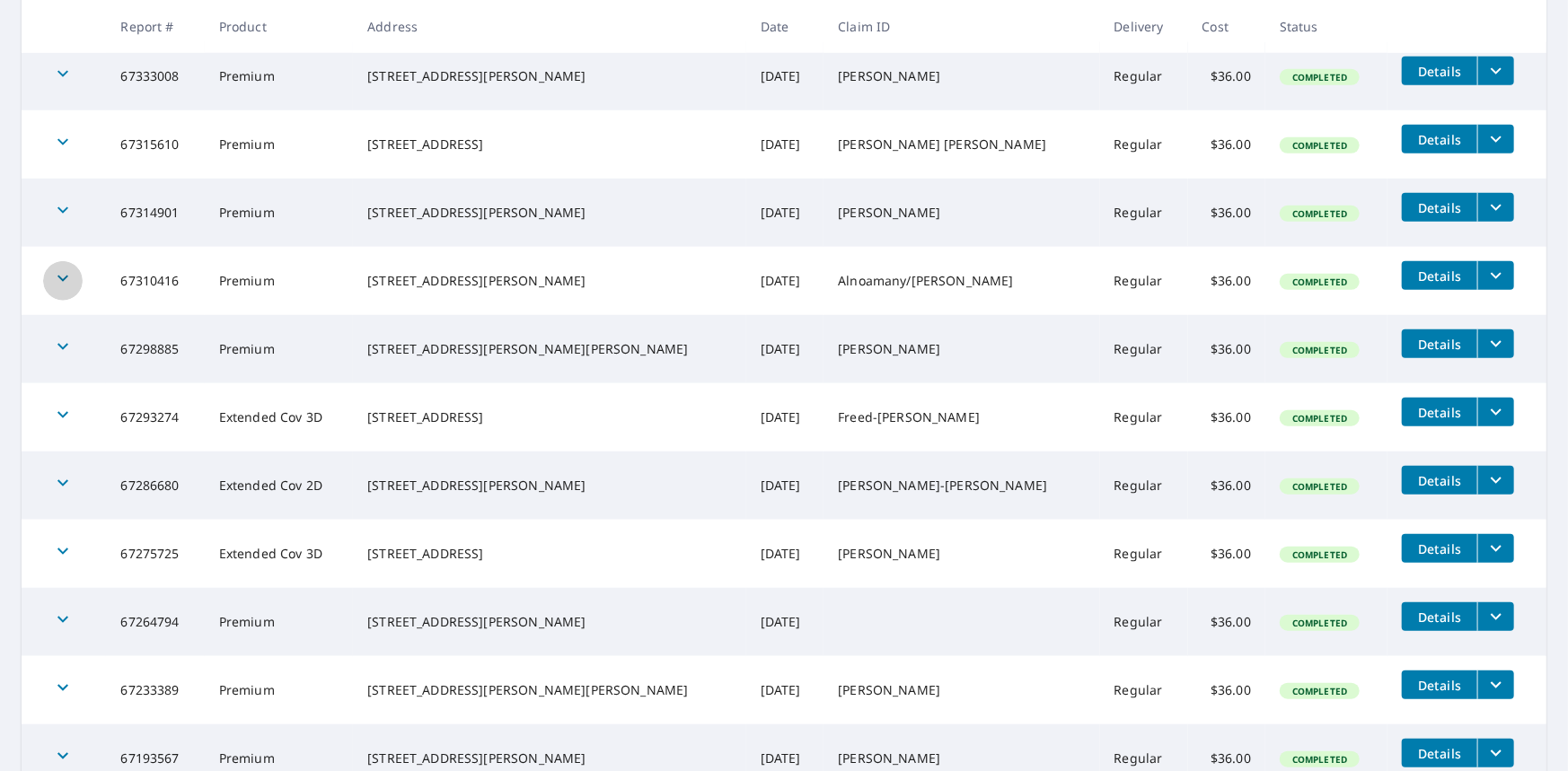
click at [57, 272] on icon "button" at bounding box center [63, 278] width 22 height 22
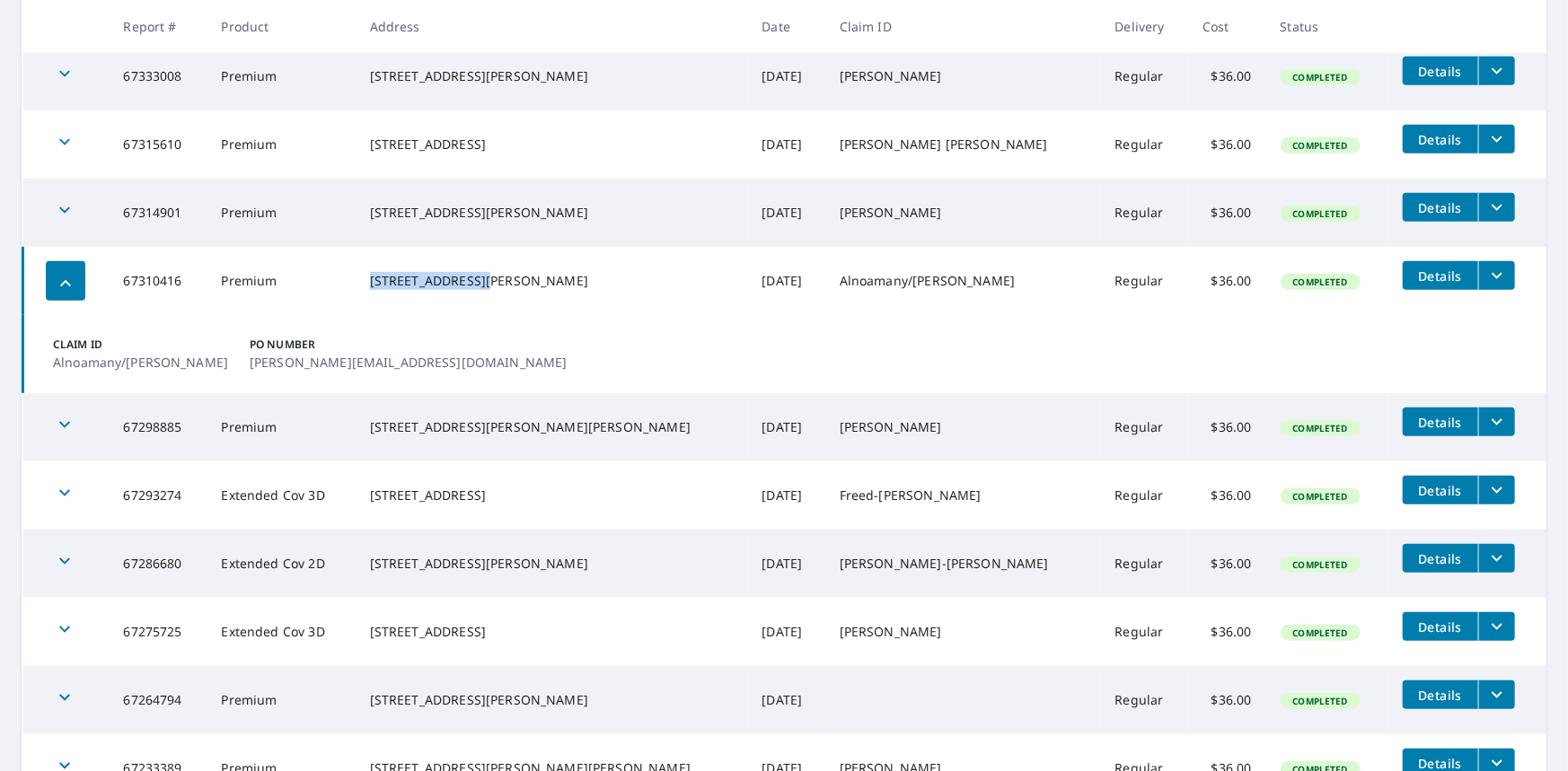
drag, startPoint x: 494, startPoint y: 268, endPoint x: 394, endPoint y: 271, distance: 100.0
click at [394, 272] on div "[STREET_ADDRESS][PERSON_NAME]" at bounding box center [551, 281] width 364 height 18
copy div "[STREET_ADDRESS]"
click at [592, 277] on div "[STREET_ADDRESS][PERSON_NAME]" at bounding box center [551, 281] width 364 height 18
click at [70, 287] on icon "button" at bounding box center [66, 284] width 22 height 22
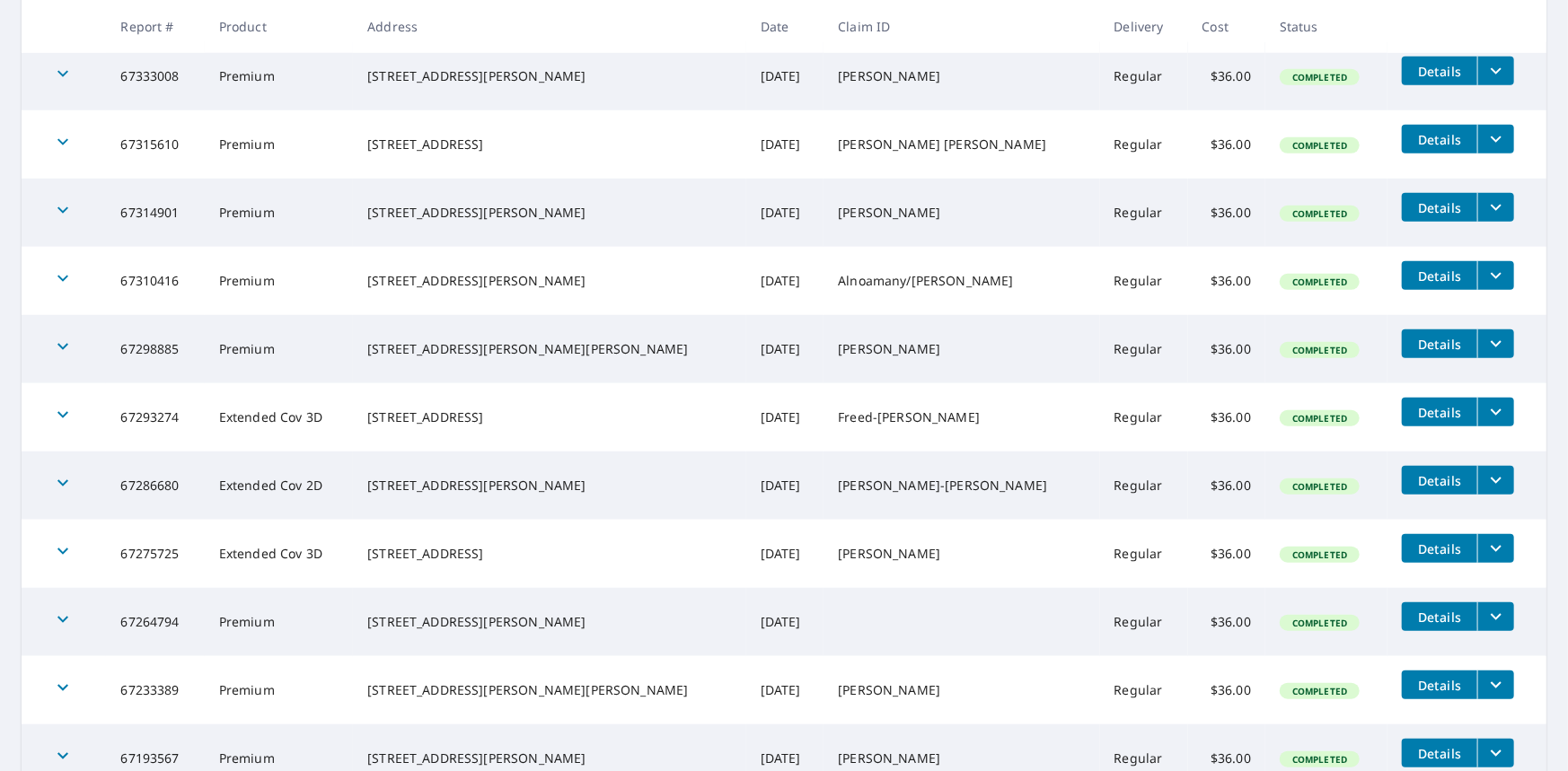
click at [60, 209] on icon "button" at bounding box center [63, 210] width 11 height 6
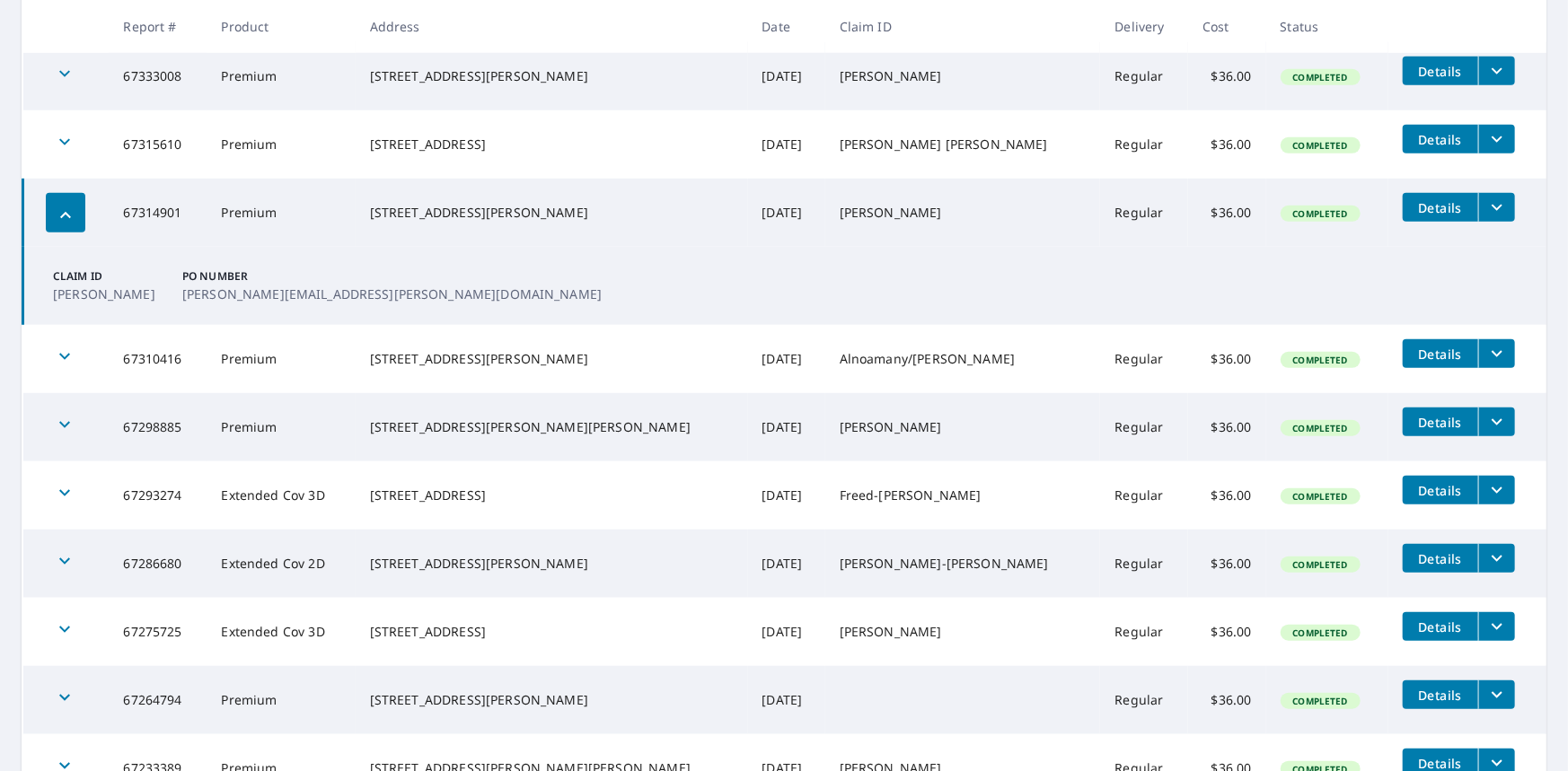
scroll to position [449, 0]
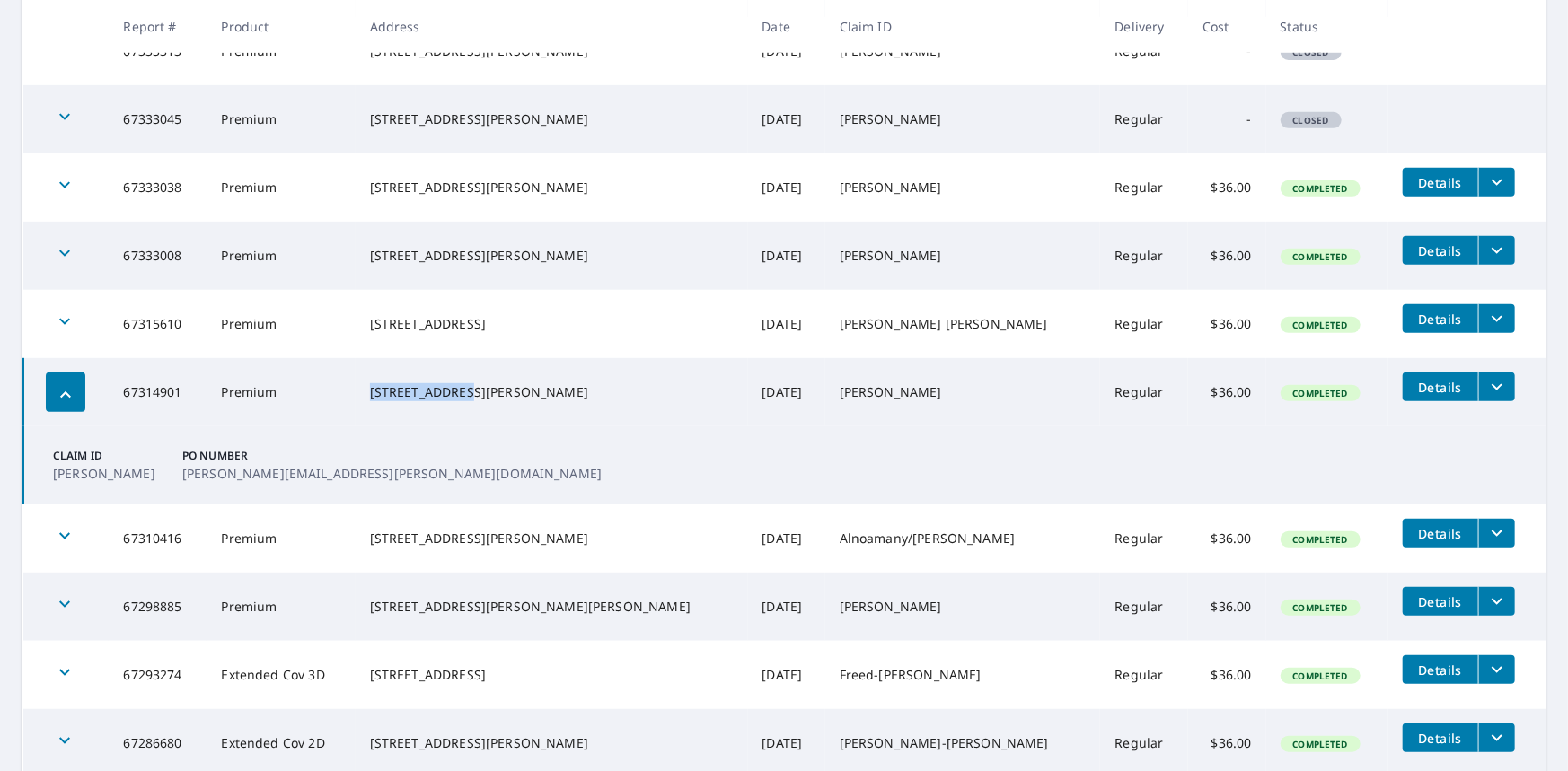
drag, startPoint x: 497, startPoint y: 381, endPoint x: 561, endPoint y: 370, distance: 64.9
click at [366, 379] on tr "67314901 Premium [STREET_ADDRESS][PERSON_NAME] [DATE] [PERSON_NAME] Regular $36…" at bounding box center [786, 392] width 1524 height 68
click at [575, 370] on td "[STREET_ADDRESS][PERSON_NAME]" at bounding box center [552, 392] width 392 height 68
drag, startPoint x: 500, startPoint y: 380, endPoint x: 392, endPoint y: 380, distance: 108.0
click at [392, 383] on div "[STREET_ADDRESS][PERSON_NAME]" at bounding box center [551, 392] width 364 height 18
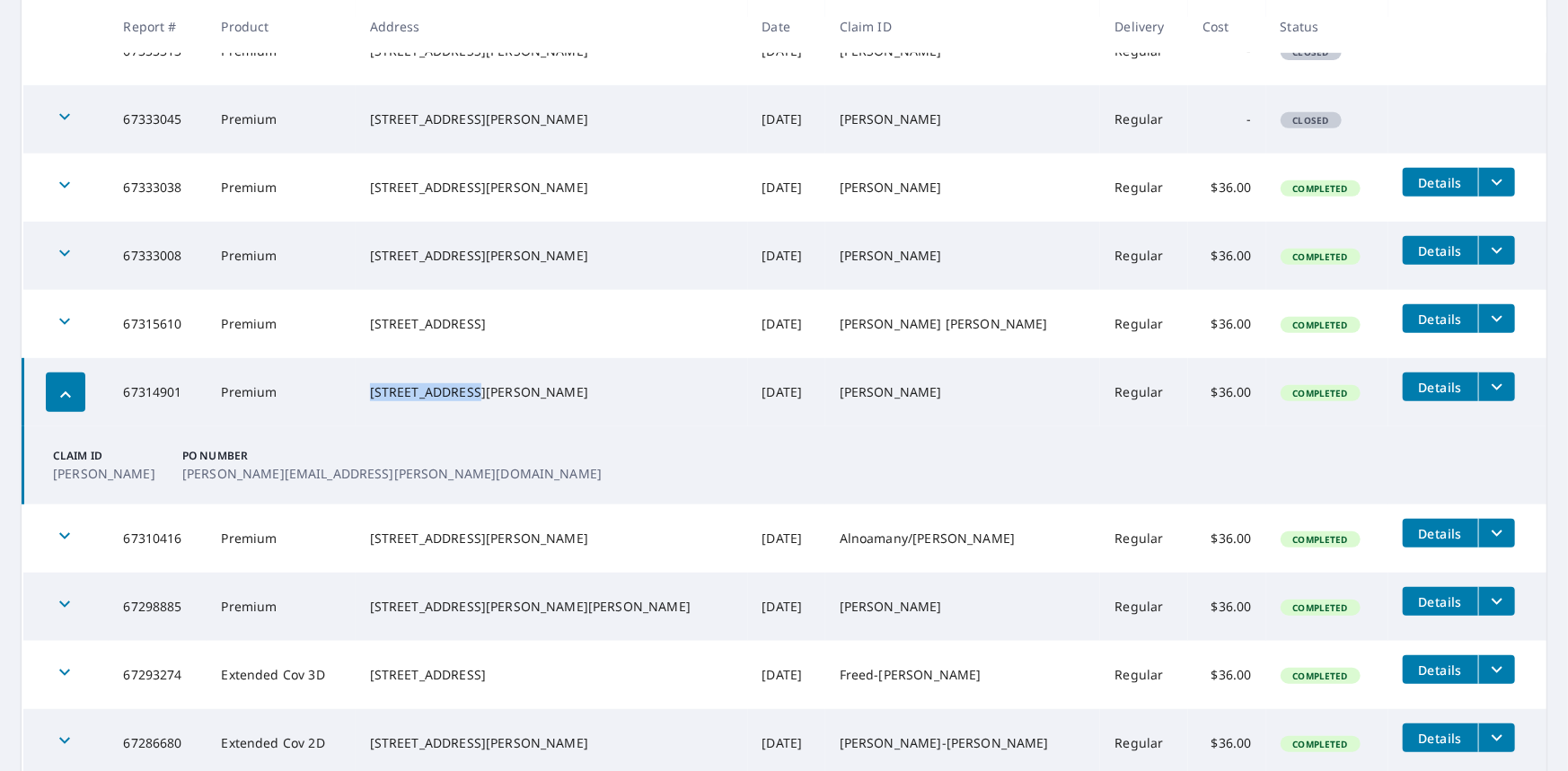
copy div "[STREET_ADDRESS]"
drag, startPoint x: 566, startPoint y: 435, endPoint x: 517, endPoint y: 407, distance: 56.4
click at [566, 426] on td "Claim ID [PERSON_NAME] PO Number [PERSON_NAME][EMAIL_ADDRESS][PERSON_NAME][DOMA…" at bounding box center [786, 465] width 1524 height 78
click at [48, 393] on div "button" at bounding box center [65, 391] width 39 height 39
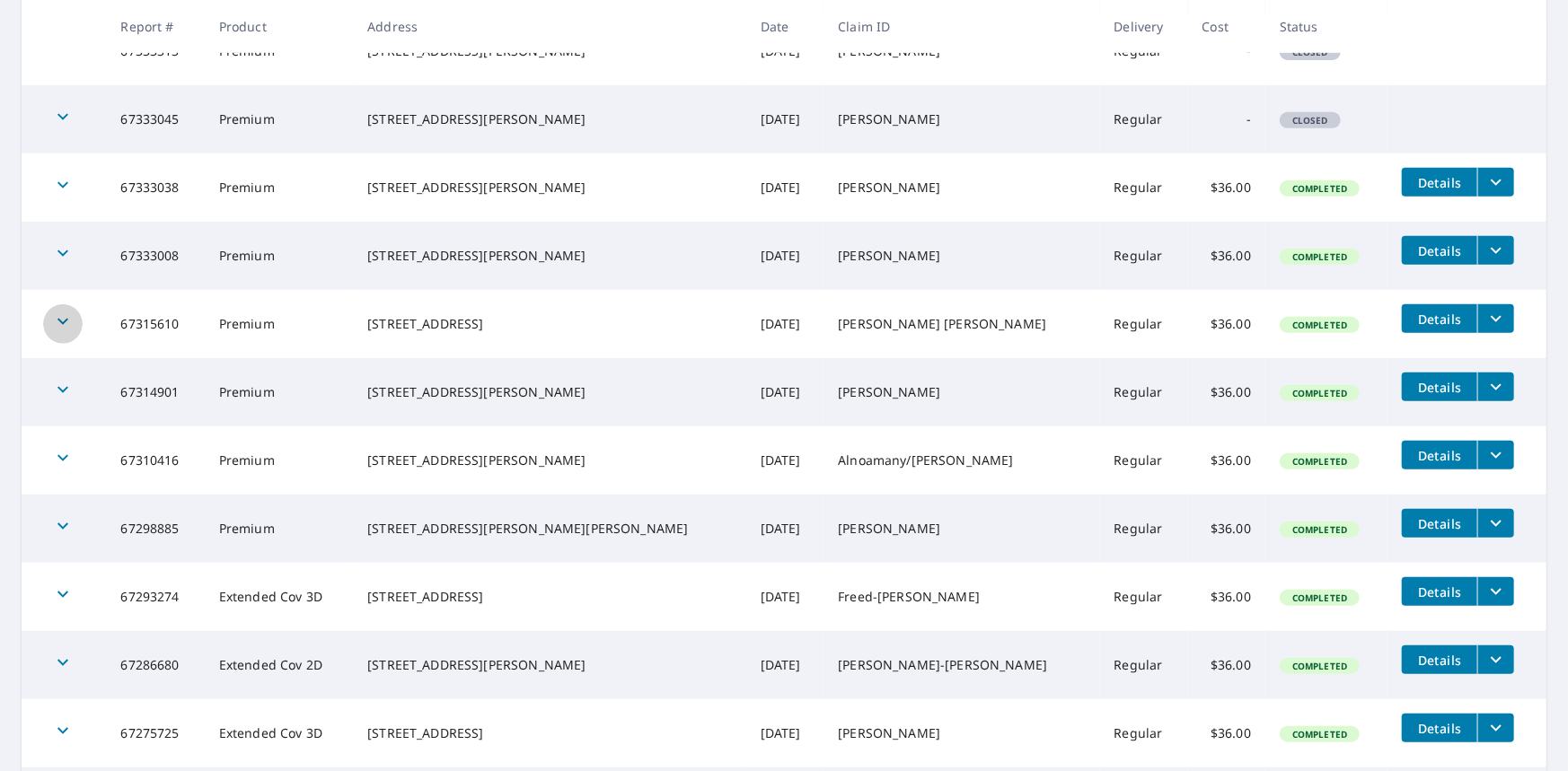
click at [63, 308] on div "button" at bounding box center [62, 324] width 39 height 39
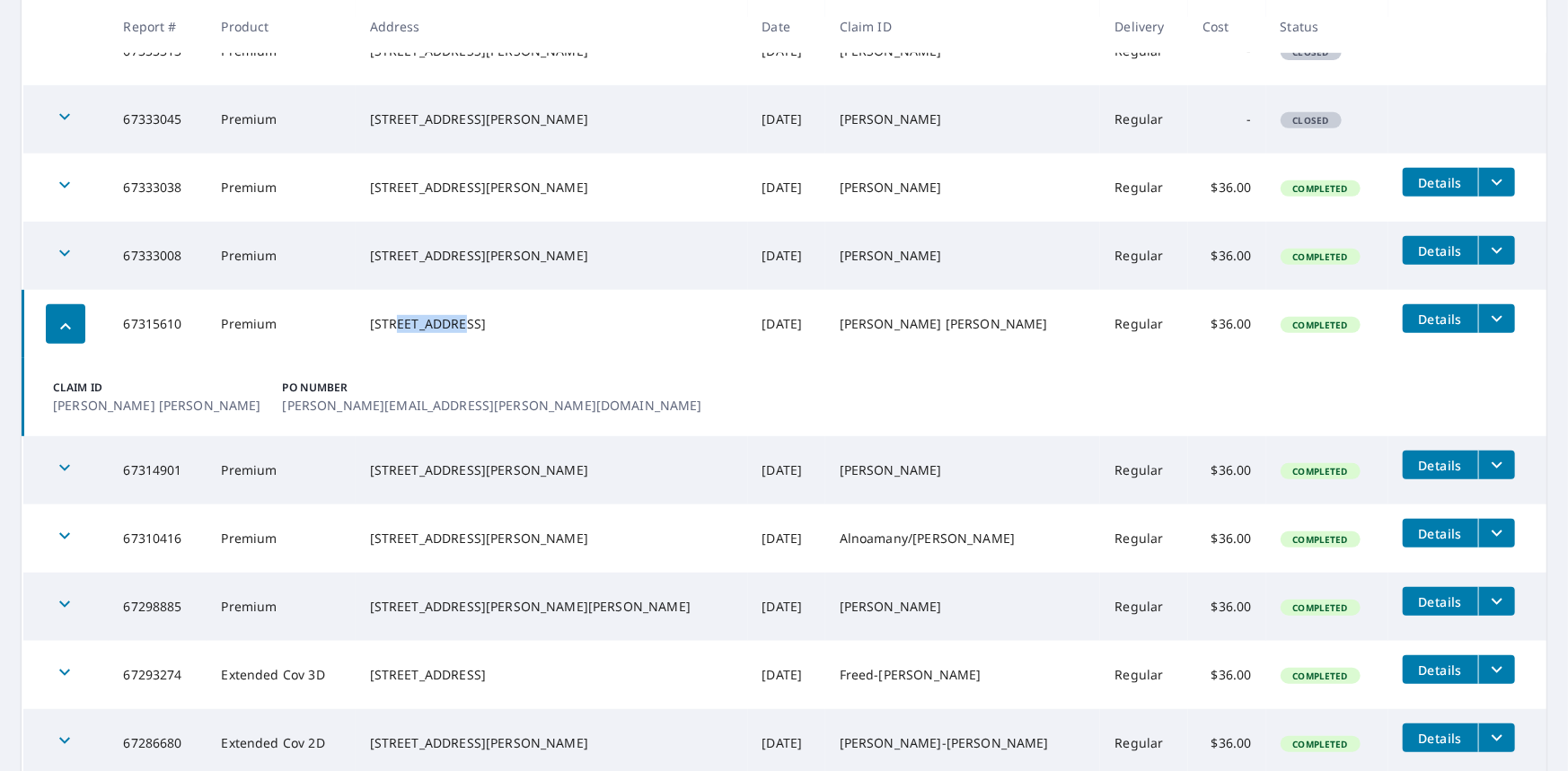
drag, startPoint x: 478, startPoint y: 311, endPoint x: 421, endPoint y: 311, distance: 57.0
click at [421, 315] on div "[STREET_ADDRESS]" at bounding box center [551, 324] width 364 height 18
click at [527, 315] on div "[STREET_ADDRESS]" at bounding box center [551, 324] width 364 height 18
drag, startPoint x: 480, startPoint y: 313, endPoint x: 393, endPoint y: 313, distance: 87.0
click at [393, 315] on div "[STREET_ADDRESS]" at bounding box center [551, 324] width 364 height 18
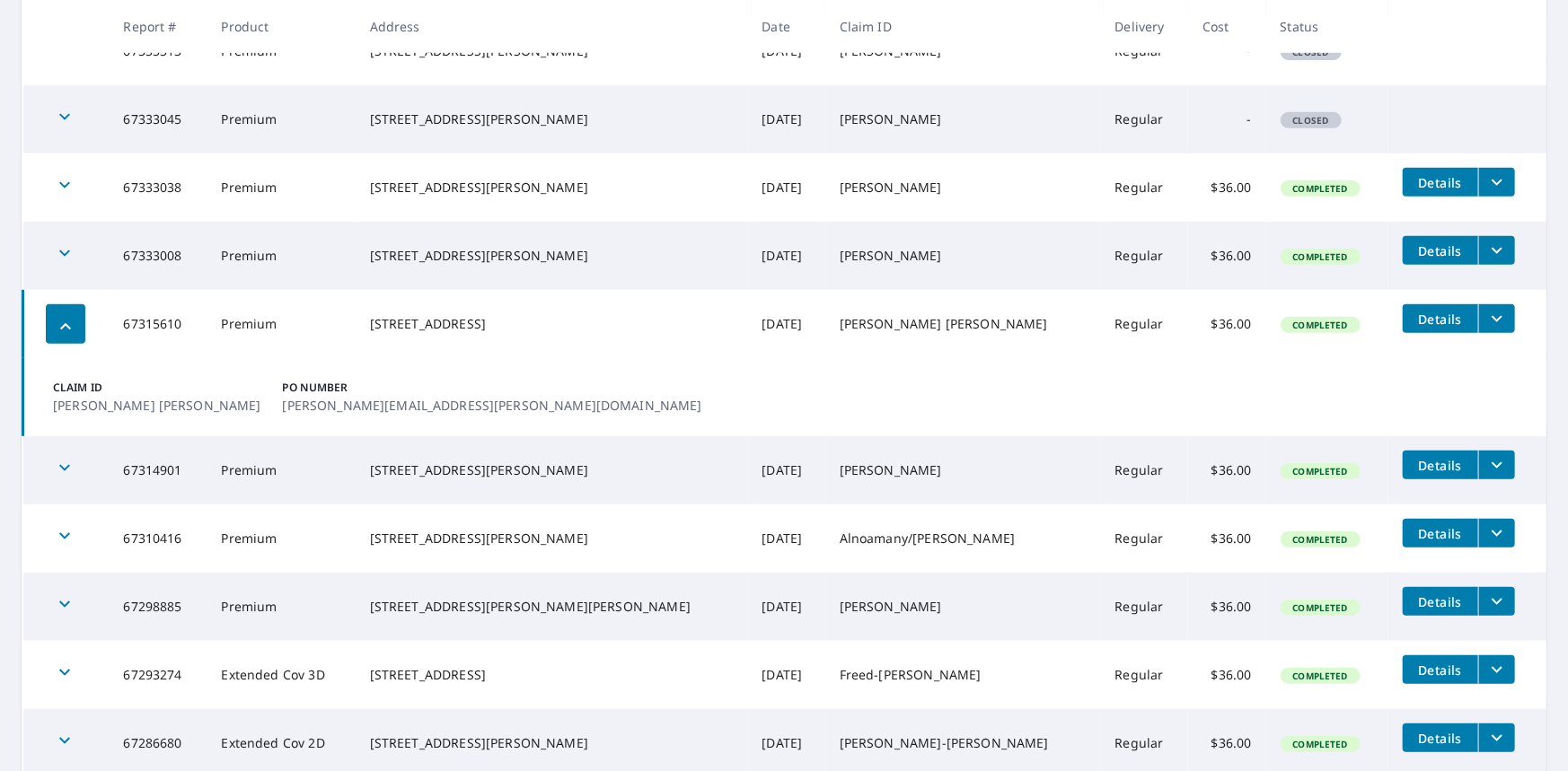
drag, startPoint x: 620, startPoint y: 394, endPoint x: 648, endPoint y: 404, distance: 29.7
click at [618, 394] on td "Claim ID [PERSON_NAME] [PERSON_NAME] PO Number [PERSON_NAME][EMAIL_ADDRESS][PER…" at bounding box center [786, 398] width 1524 height 78
click at [59, 334] on icon "button" at bounding box center [66, 327] width 22 height 22
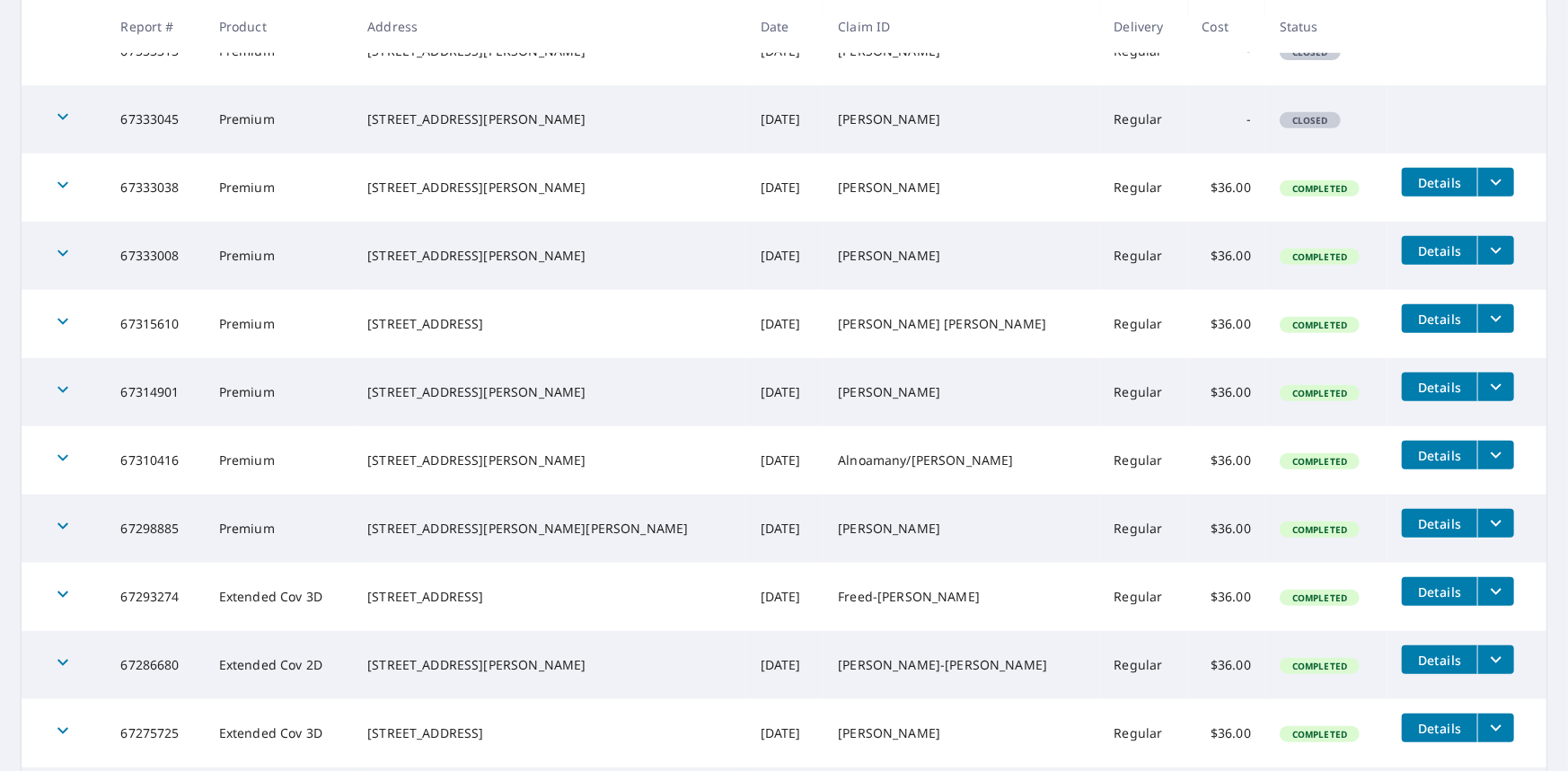
click at [63, 249] on icon "button" at bounding box center [63, 254] width 22 height 22
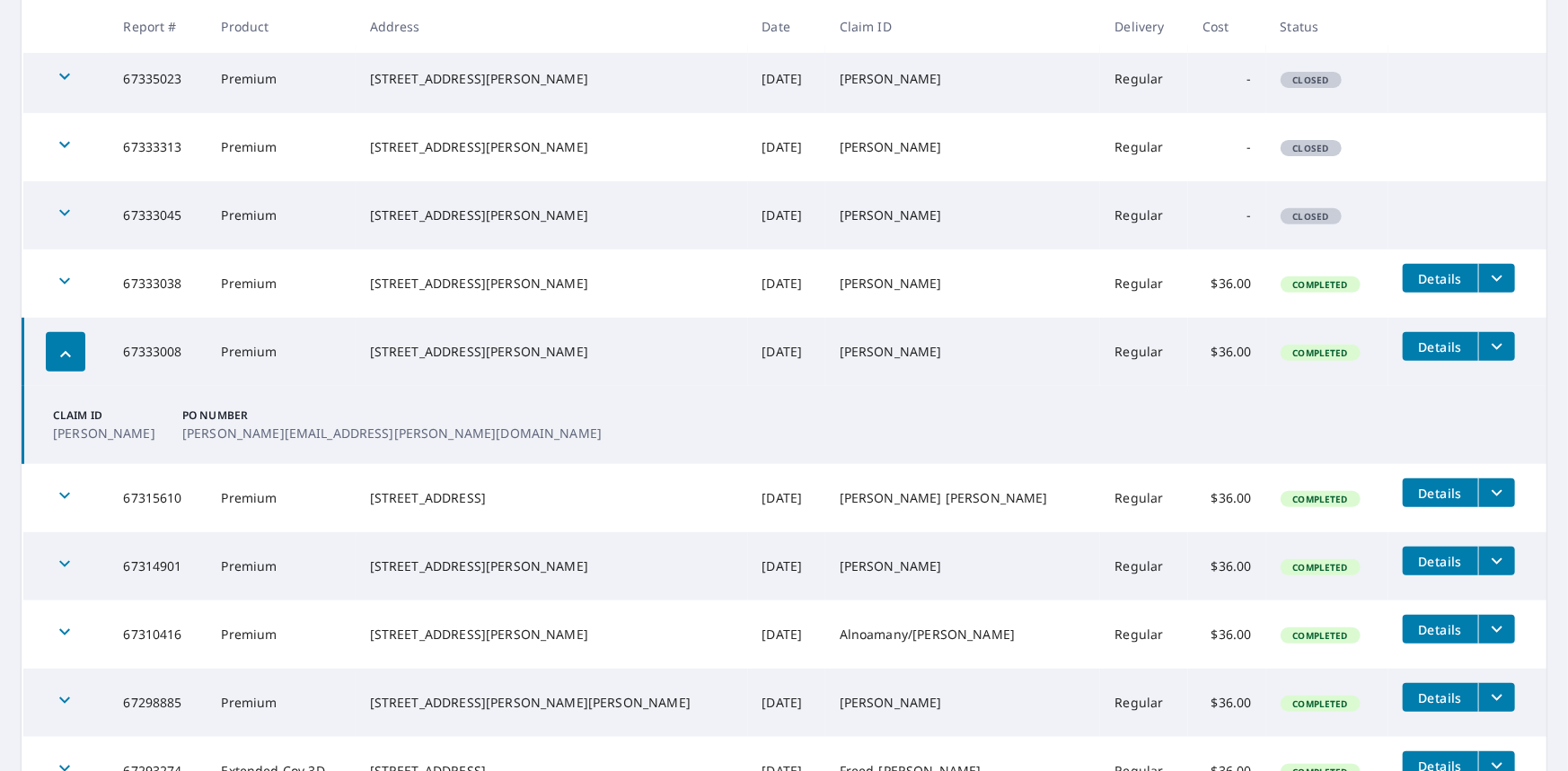
scroll to position [269, 0]
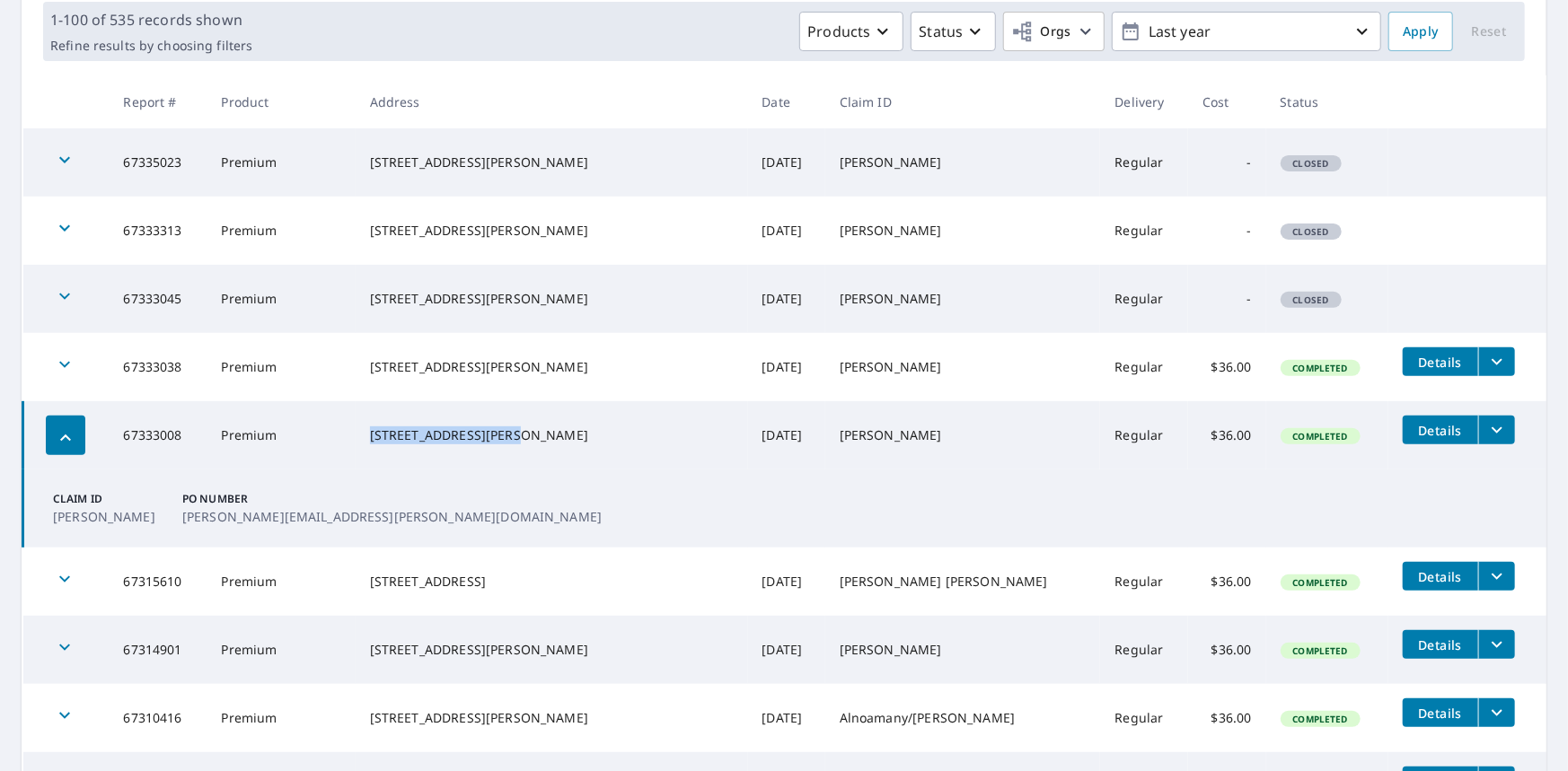
drag, startPoint x: 527, startPoint y: 424, endPoint x: 392, endPoint y: 425, distance: 135.0
click at [392, 426] on div "[STREET_ADDRESS][PERSON_NAME]" at bounding box center [551, 435] width 364 height 18
click at [548, 374] on div "[STREET_ADDRESS][PERSON_NAME]" at bounding box center [551, 368] width 364 height 18
click at [69, 361] on icon "button" at bounding box center [65, 365] width 22 height 22
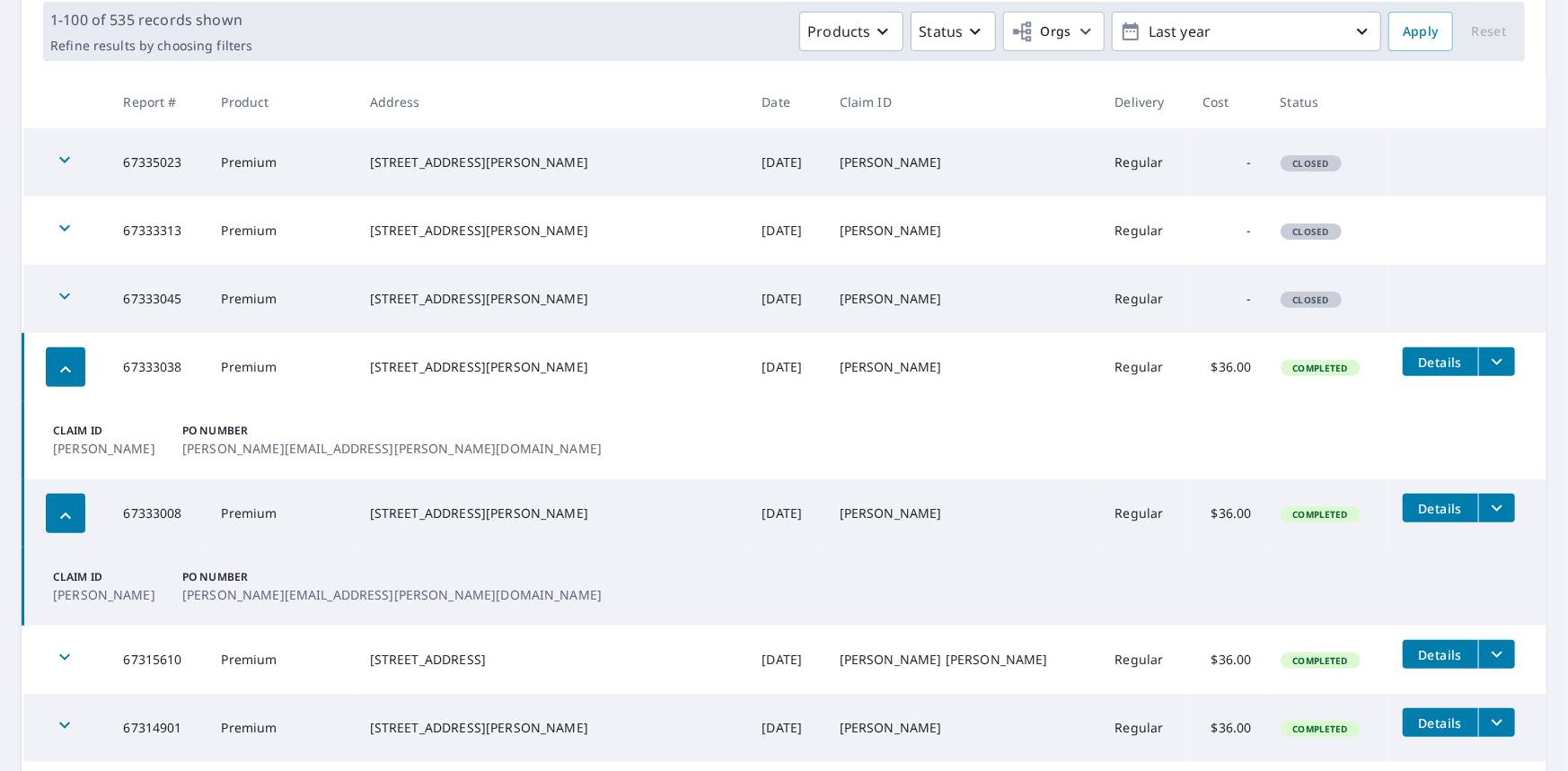
drag, startPoint x: 62, startPoint y: 370, endPoint x: 126, endPoint y: 376, distance: 64.3
click at [62, 370] on icon "button" at bounding box center [66, 369] width 11 height 6
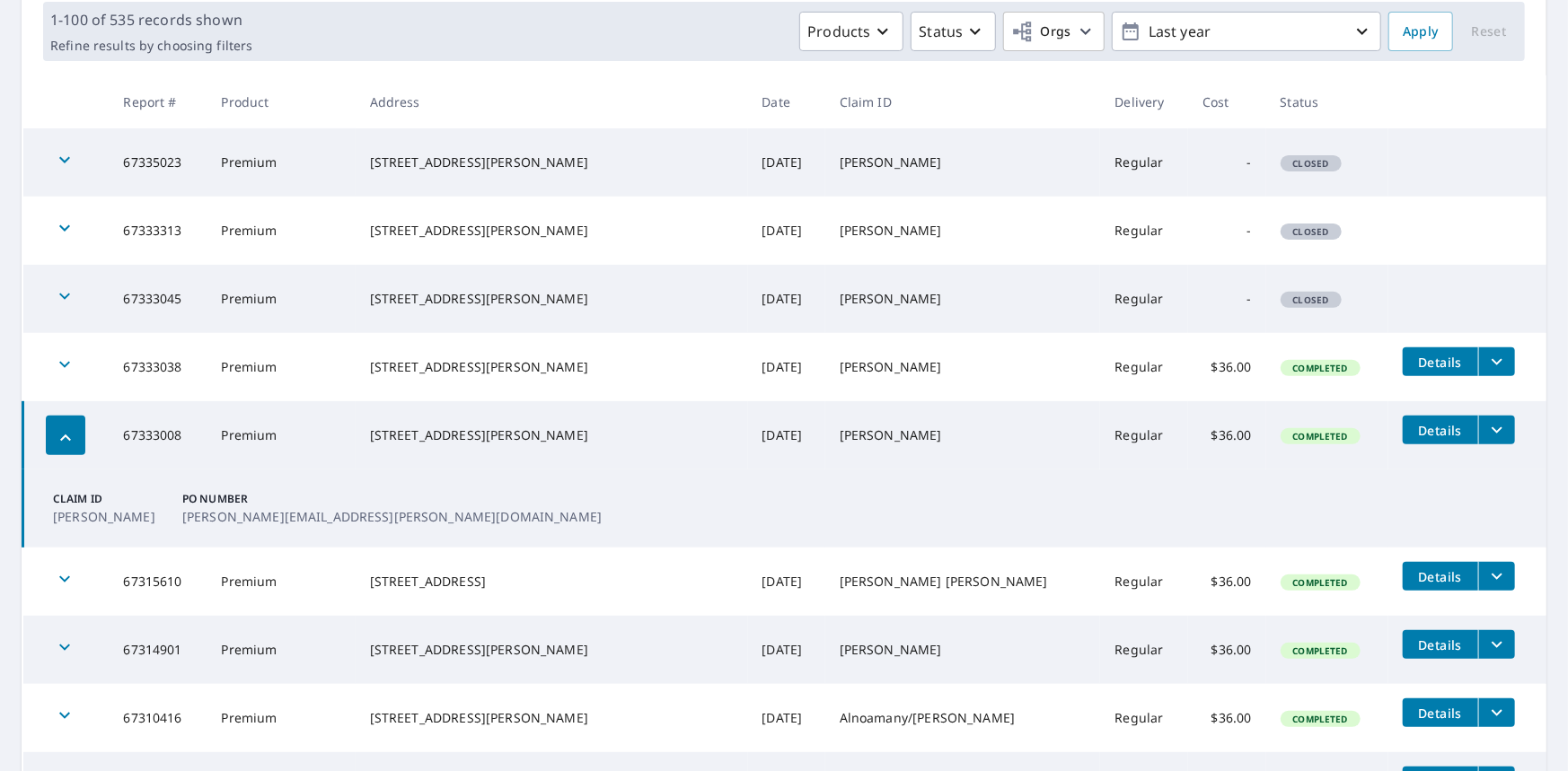
scroll to position [0, 0]
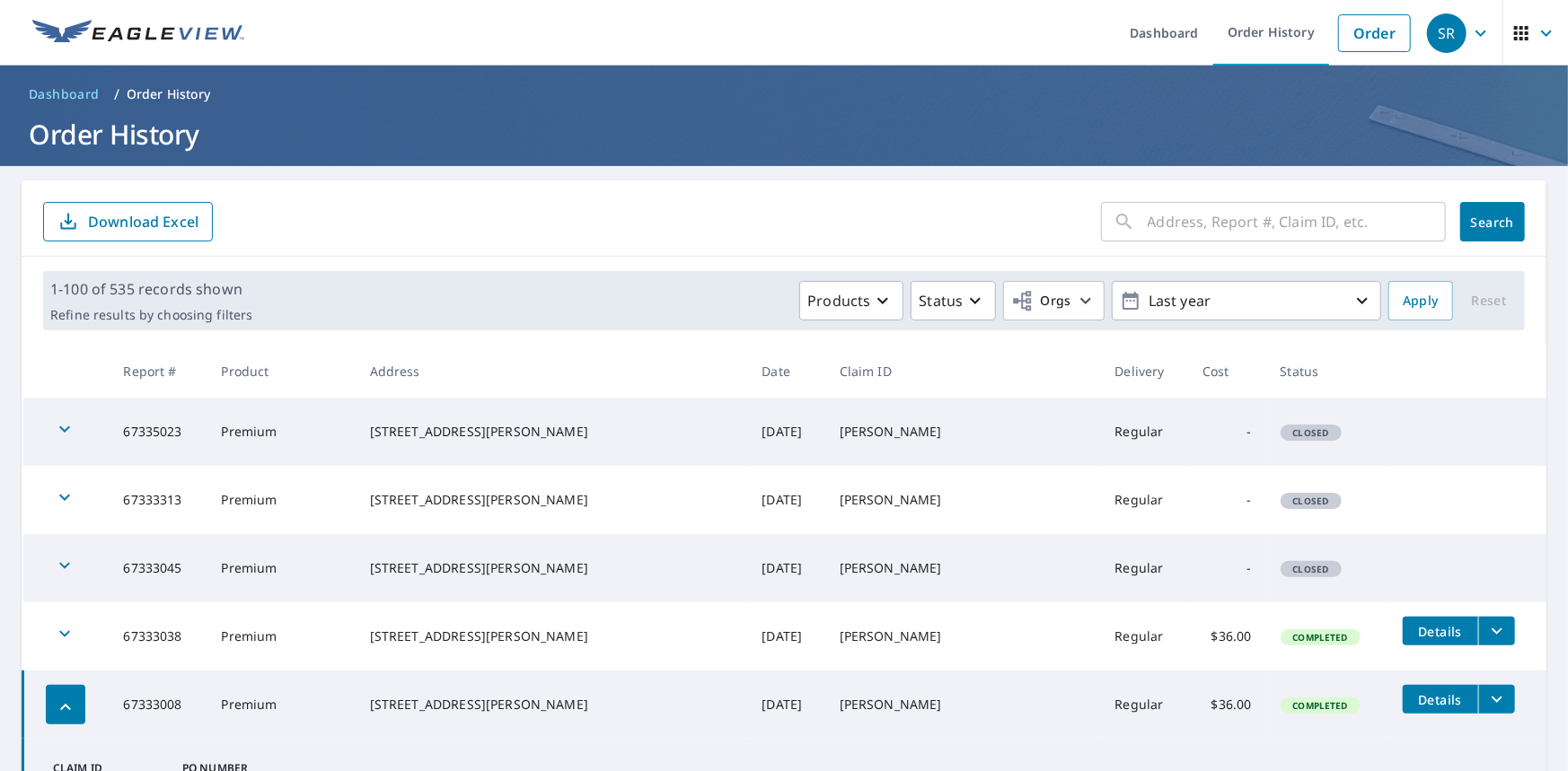
click at [761, 203] on form "​ Search Download Excel" at bounding box center [784, 221] width 1482 height 39
click at [786, 0] on ul "Dashboard Order History Order" at bounding box center [837, 33] width 1165 height 66
